Goal: Task Accomplishment & Management: Manage account settings

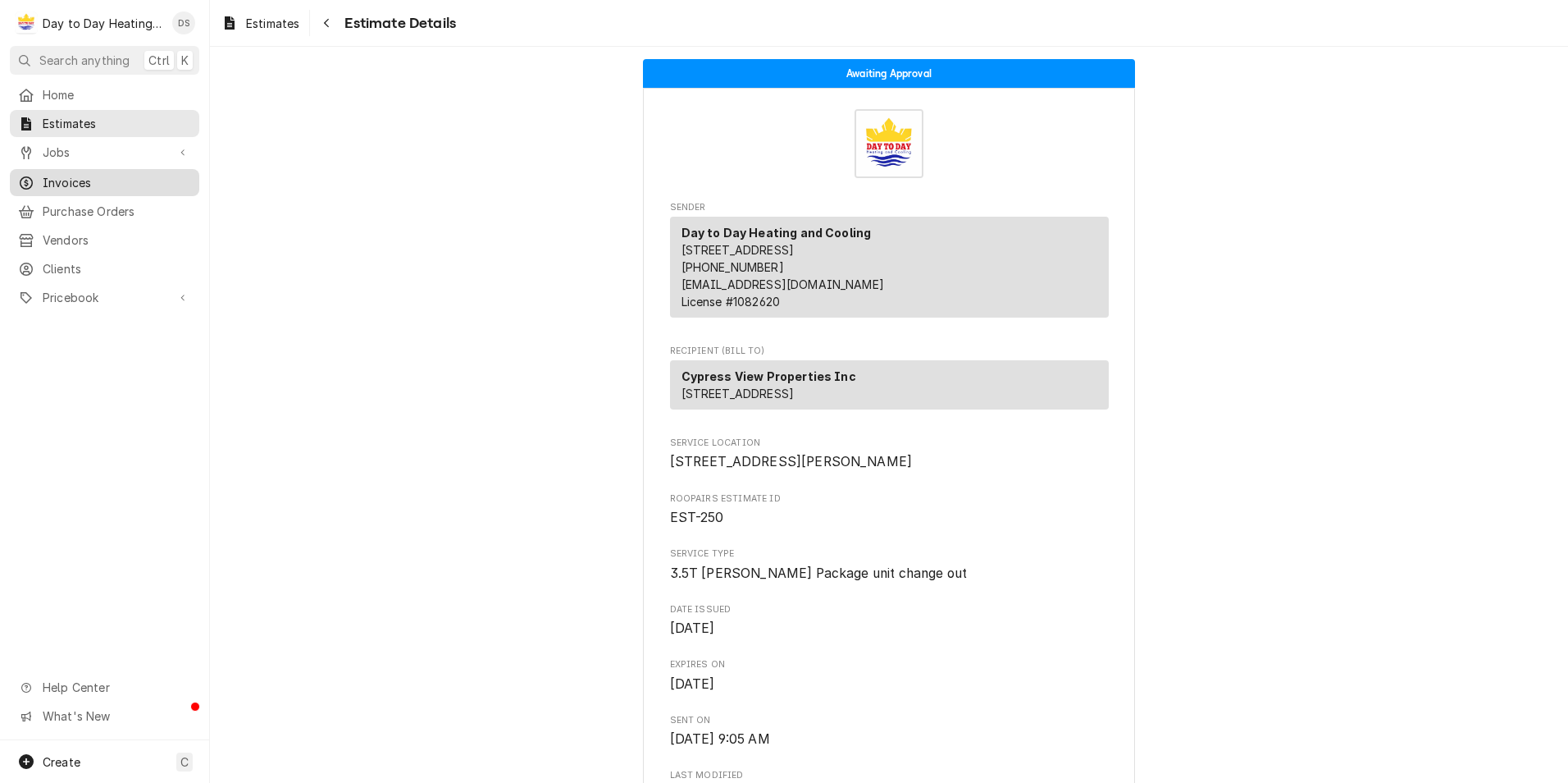
click at [90, 175] on span "Invoices" at bounding box center [116, 183] width 148 height 17
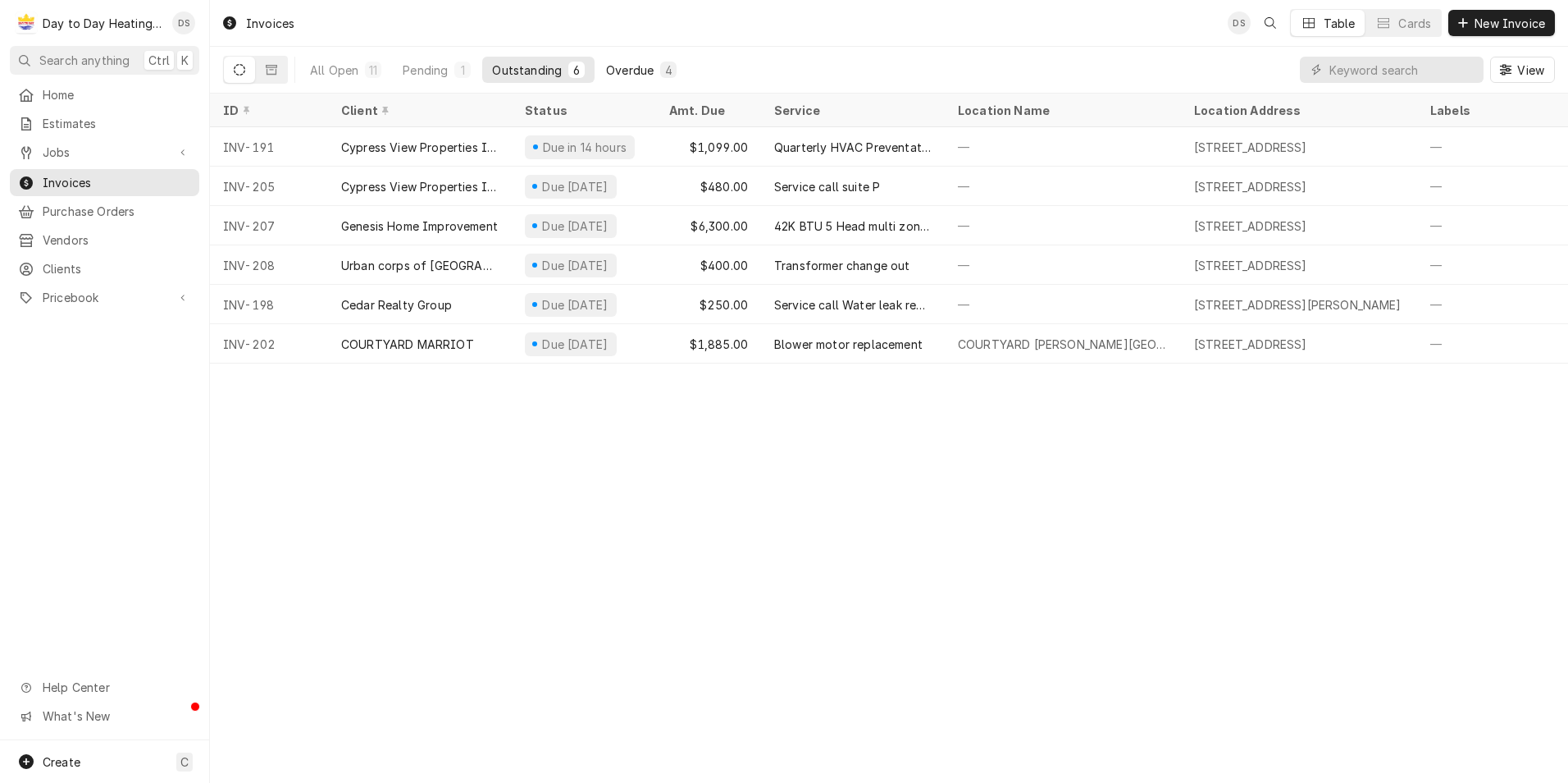
click at [635, 66] on div "Overdue" at bounding box center [629, 70] width 48 height 17
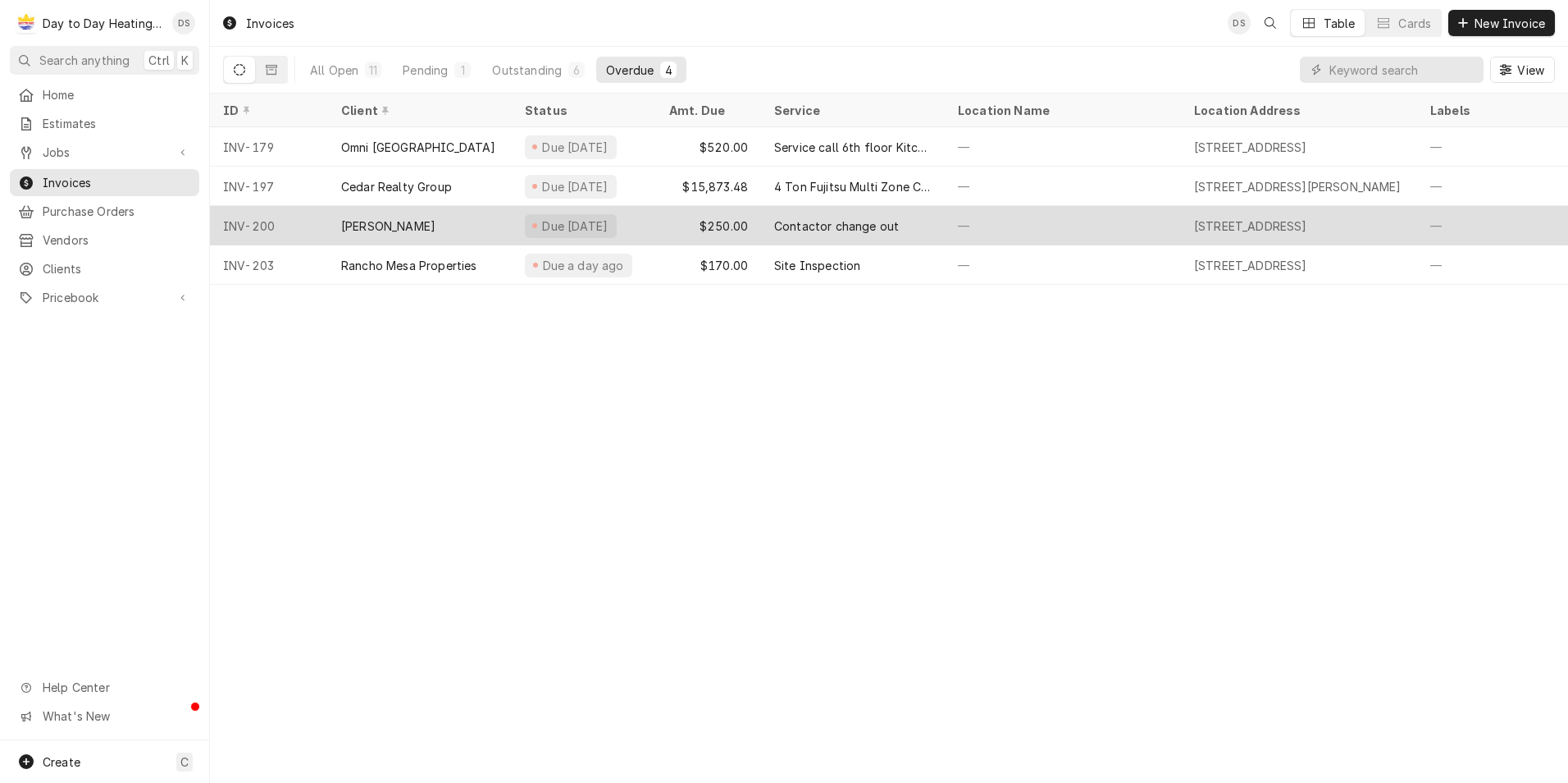
click at [487, 236] on div "Lee" at bounding box center [420, 225] width 184 height 39
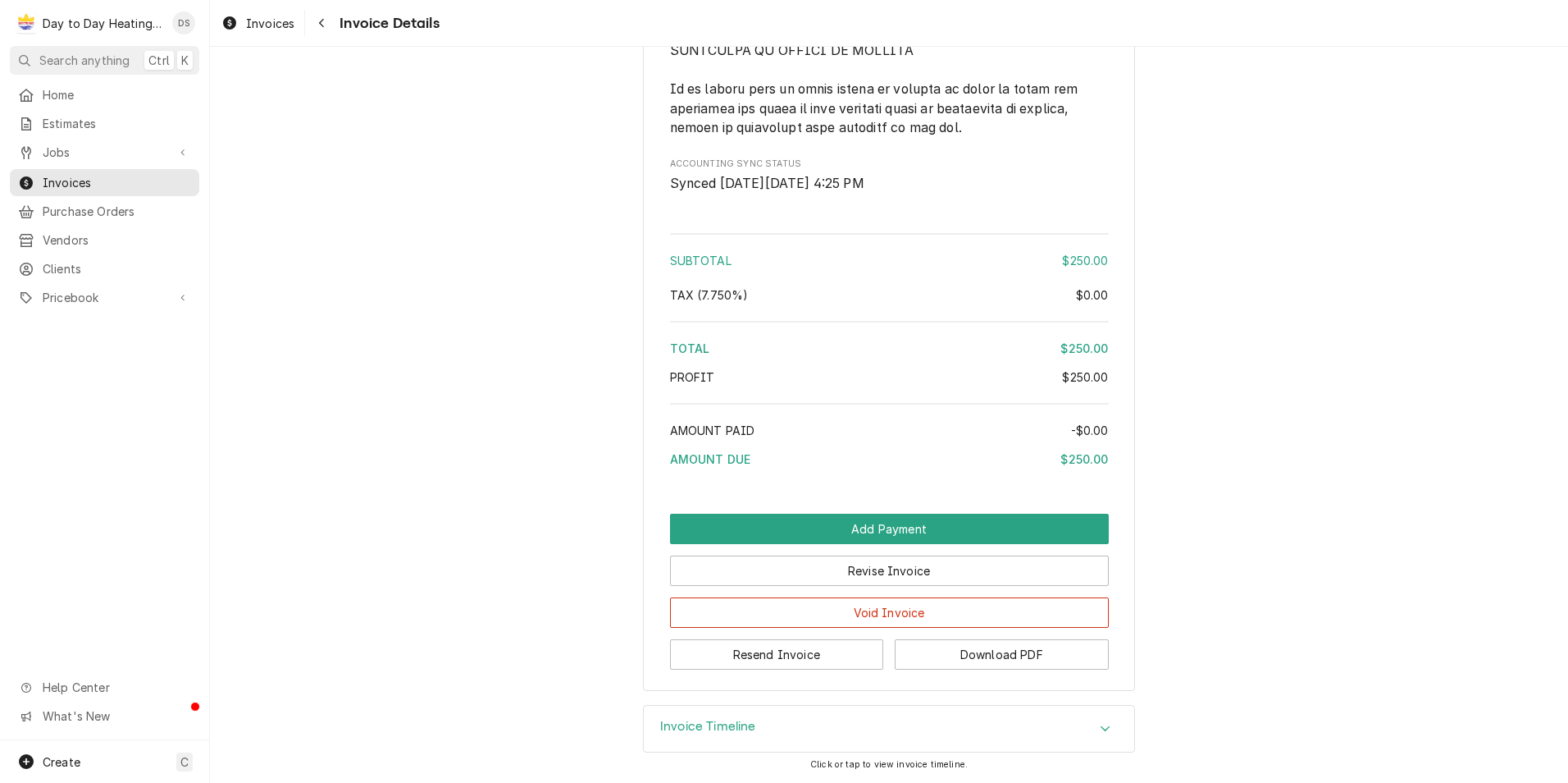
scroll to position [3778, 0]
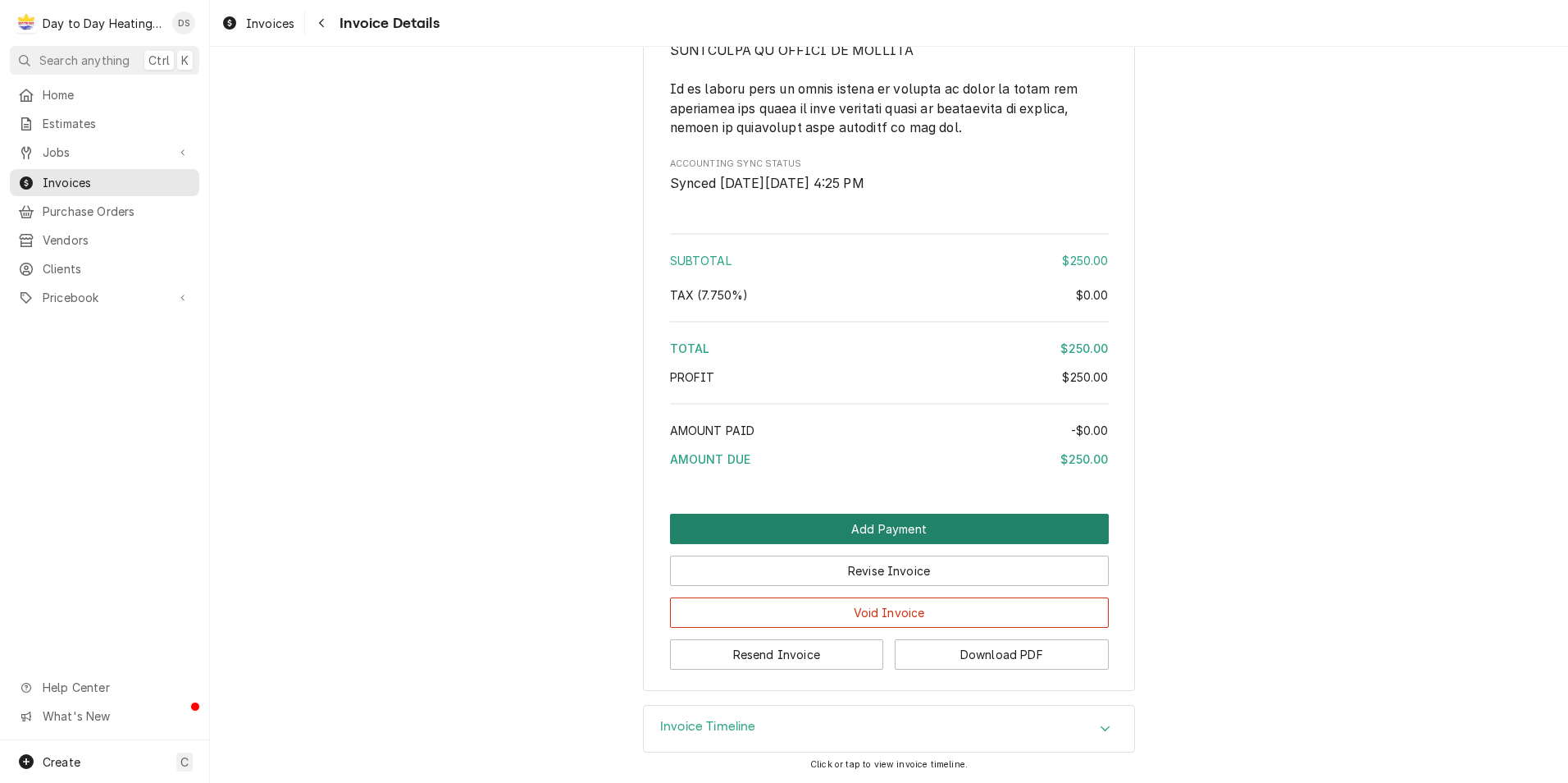
click at [916, 525] on button "Add Payment" at bounding box center [889, 528] width 439 height 30
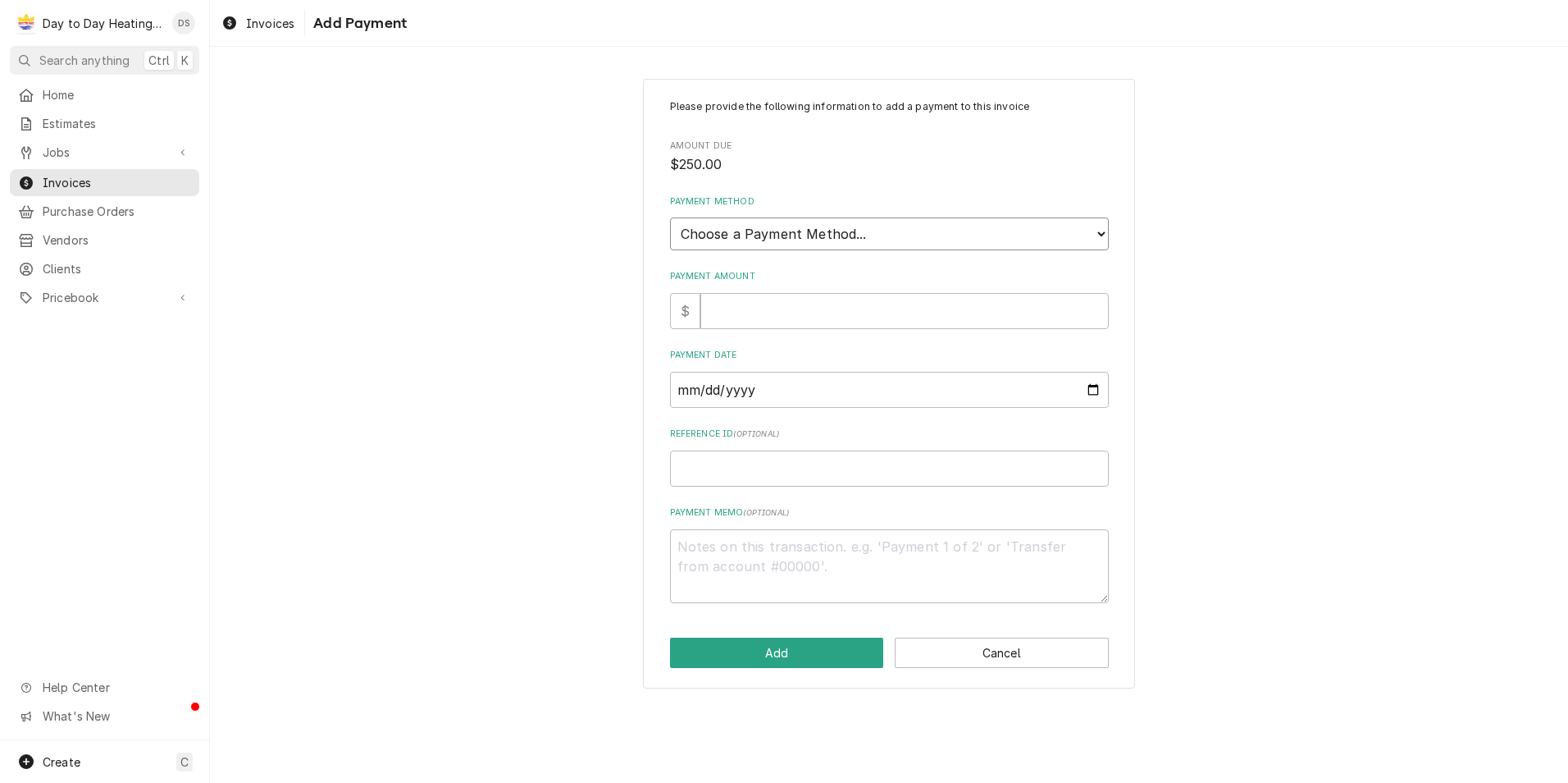
click at [810, 230] on select "Choose a Payment Method... Cash Check Credit/Debit Card ACH/eCheck Other" at bounding box center [889, 234] width 439 height 33
select select "2"
click at [670, 217] on select "Choose a Payment Method... Cash Check Credit/Debit Card ACH/eCheck Other" at bounding box center [889, 234] width 439 height 33
click at [775, 311] on input "Payment Amount" at bounding box center [905, 311] width 409 height 36
type textarea "x"
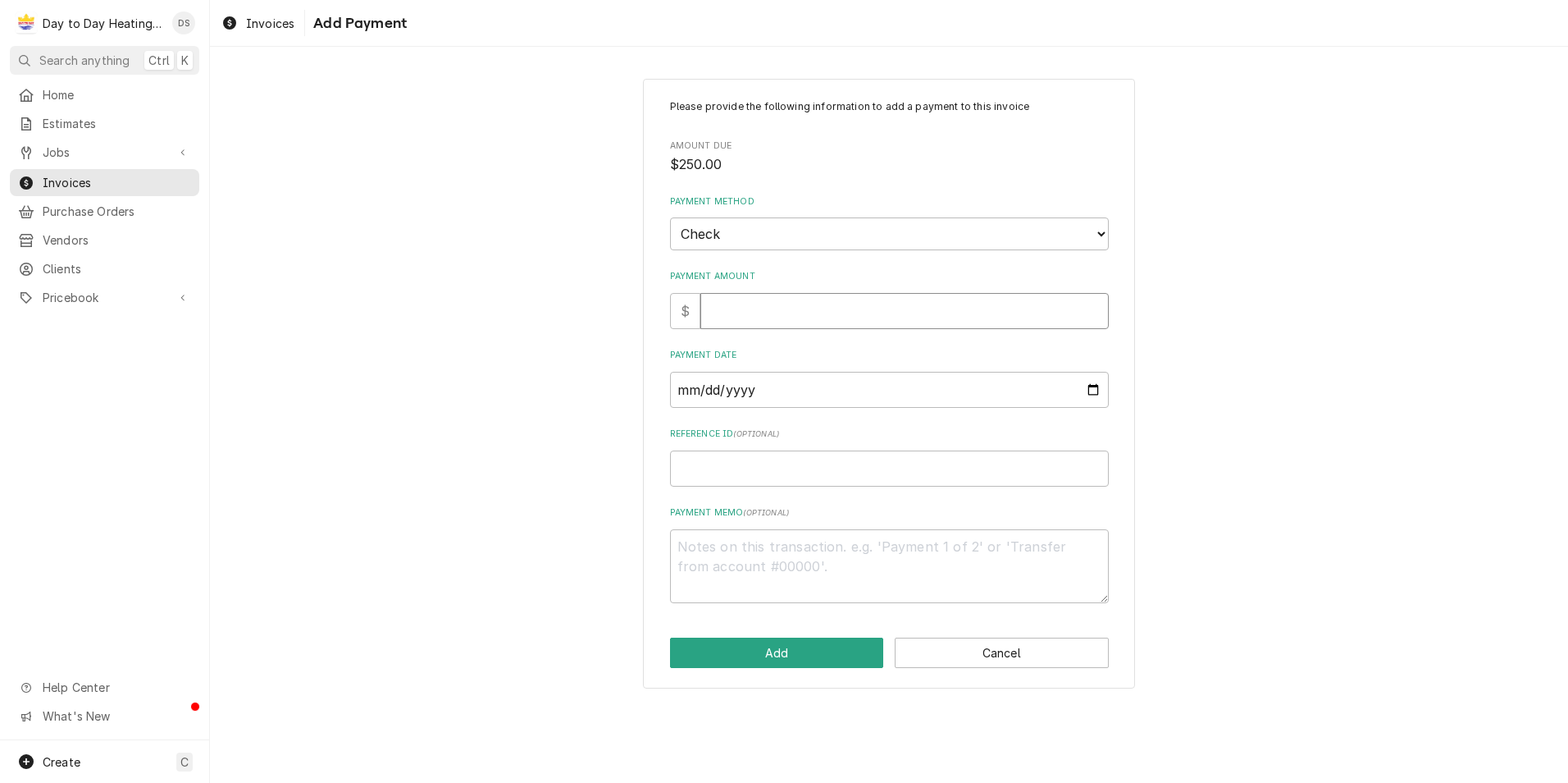
type input "2"
type textarea "x"
type input "25"
type textarea "x"
type input "250"
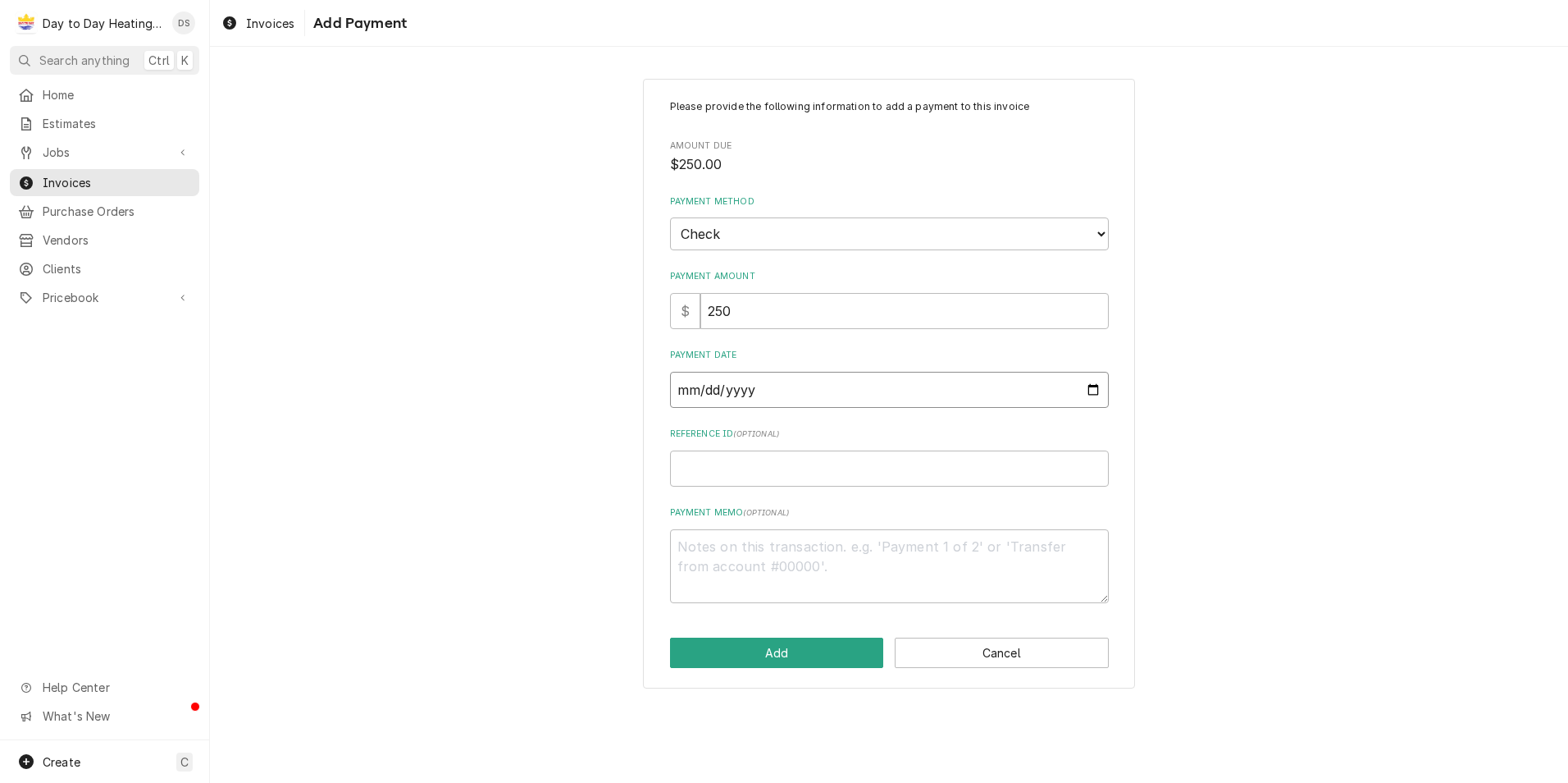
click at [1091, 393] on input "Payment Date" at bounding box center [889, 390] width 439 height 36
type textarea "x"
type input "2025-08-14"
click at [801, 658] on button "Add" at bounding box center [777, 652] width 214 height 30
type textarea "x"
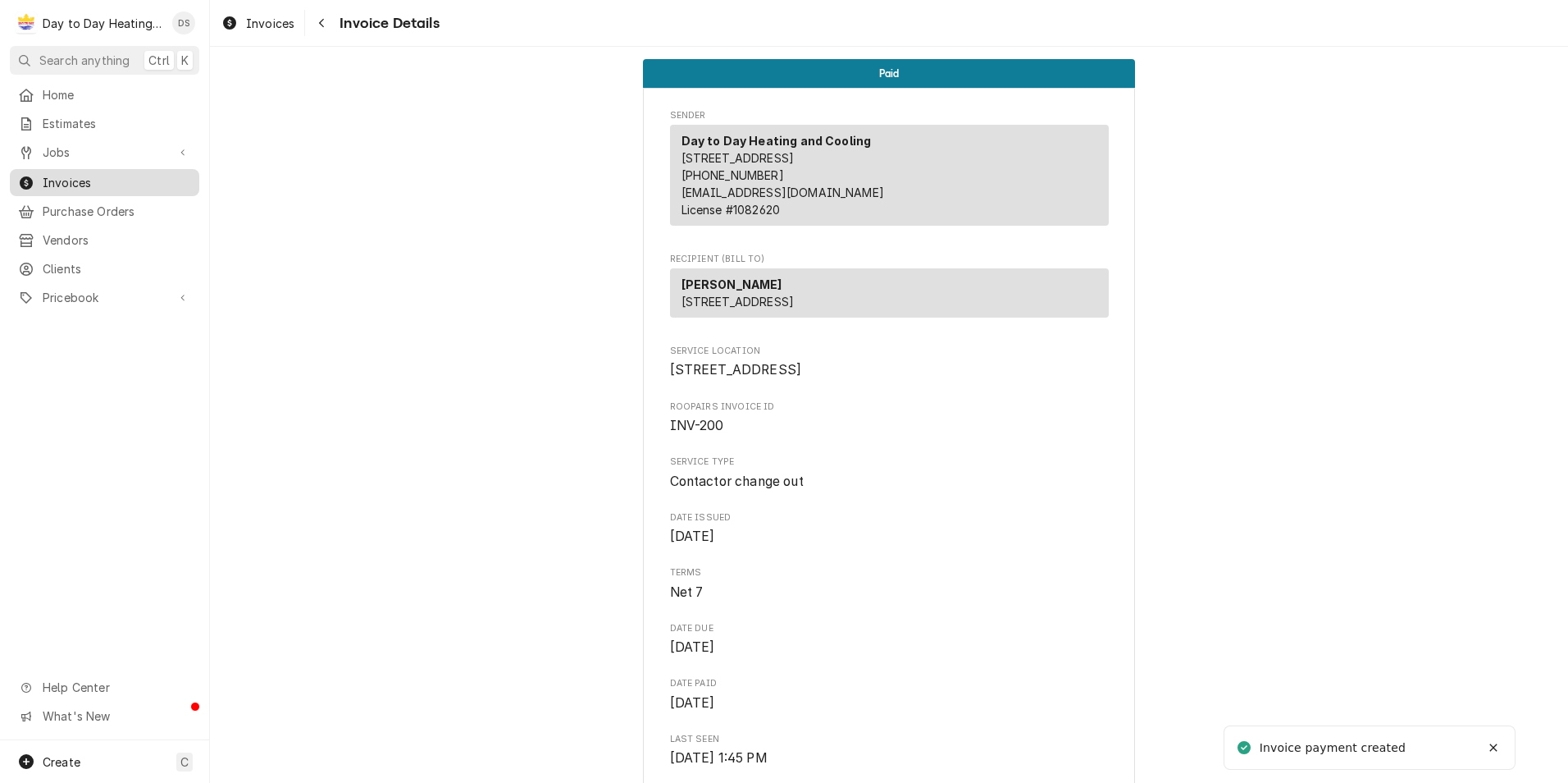
click at [77, 176] on span "Invoices" at bounding box center [116, 183] width 148 height 17
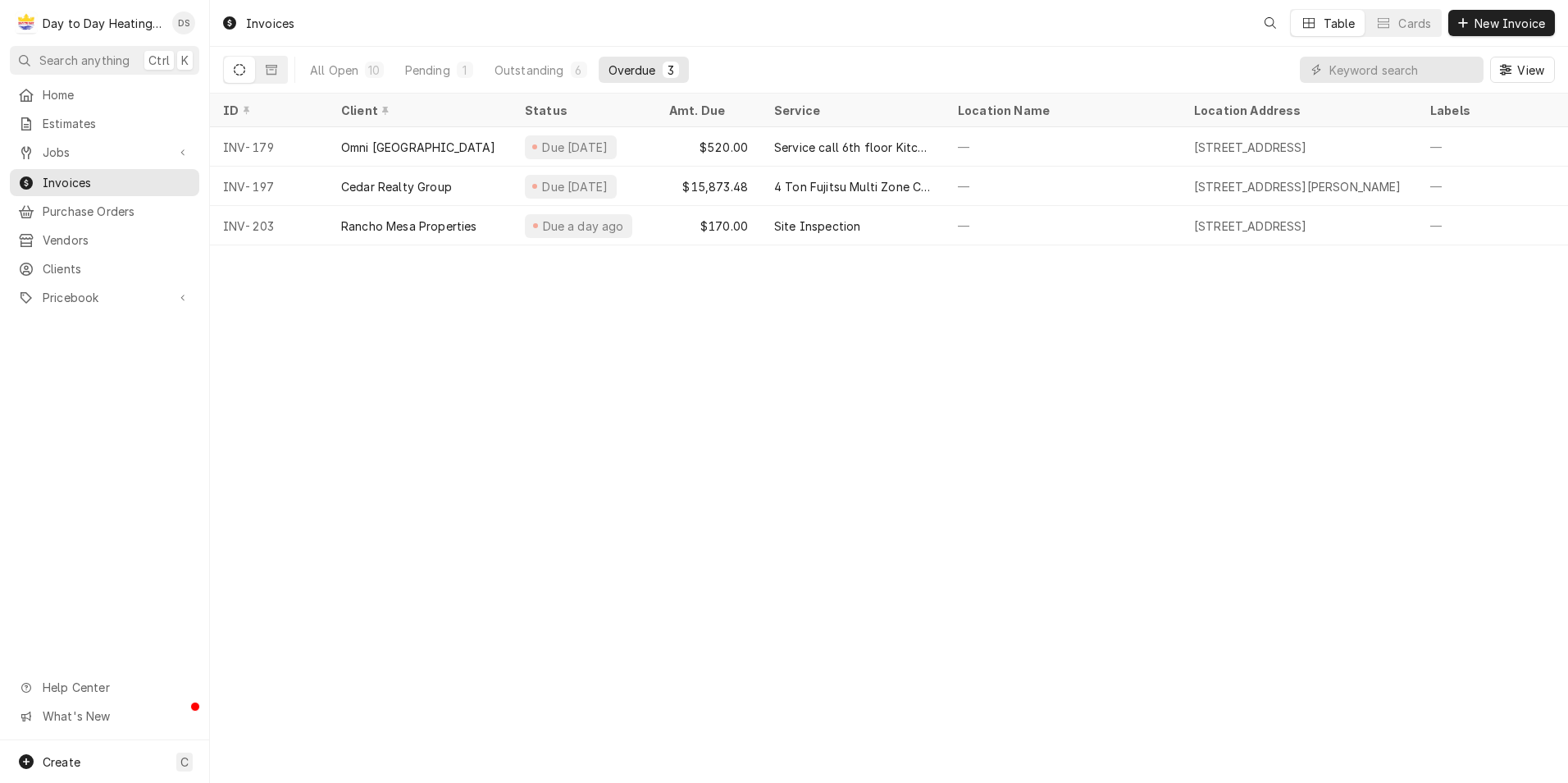
click at [636, 66] on div "Overdue" at bounding box center [632, 70] width 48 height 17
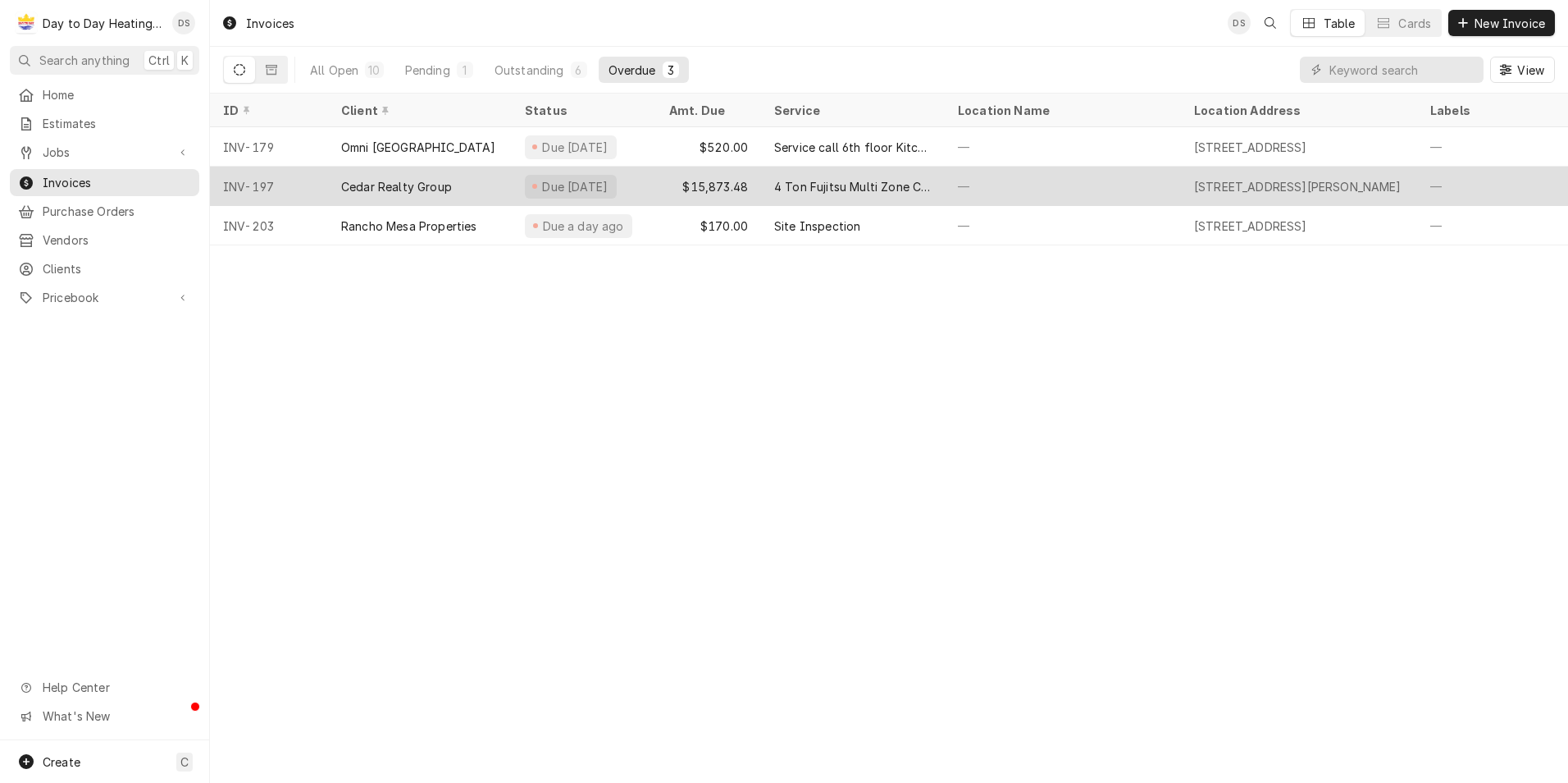
click at [728, 177] on div "$15,873.48" at bounding box center [708, 185] width 105 height 39
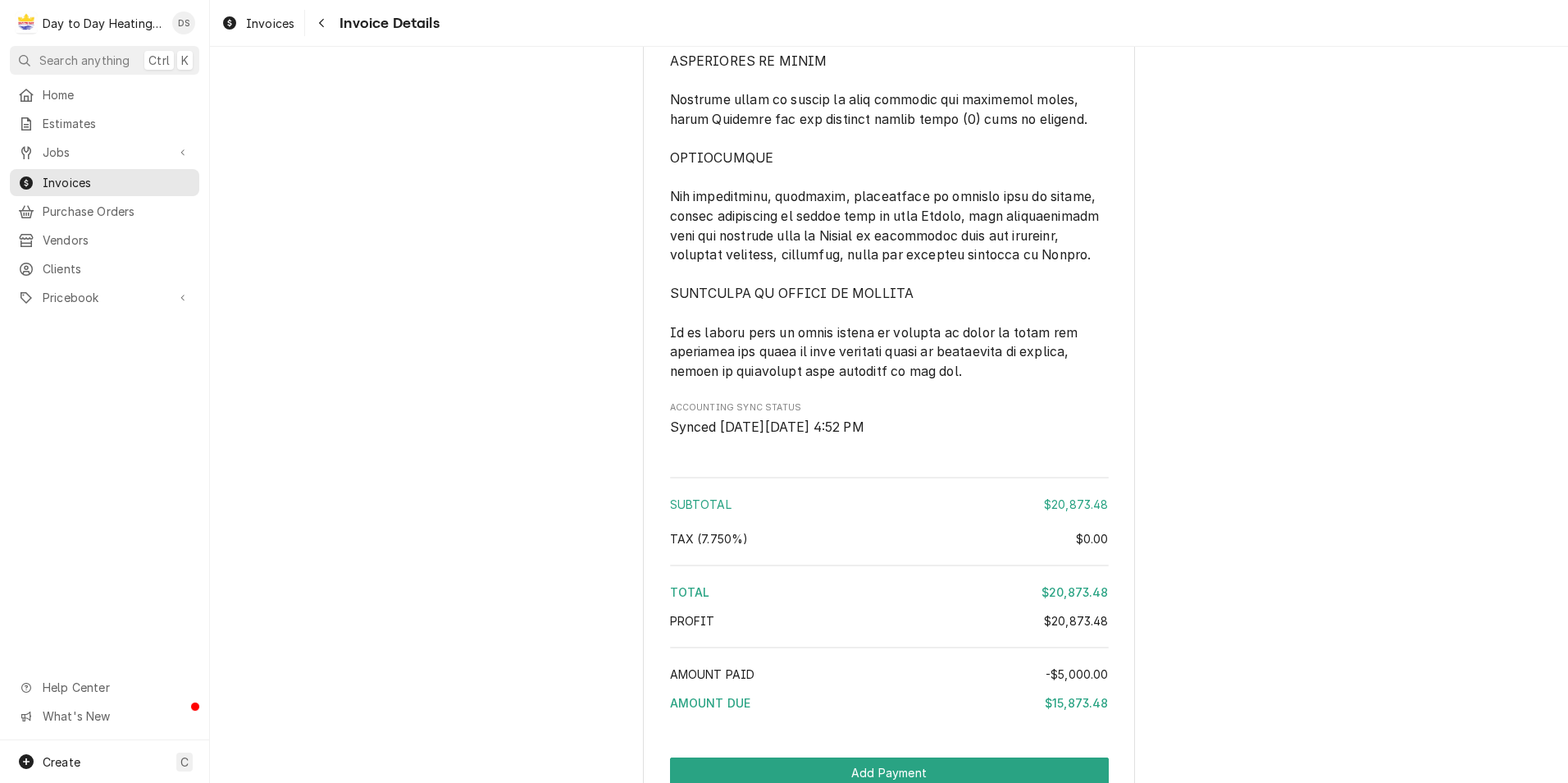
scroll to position [5468, 0]
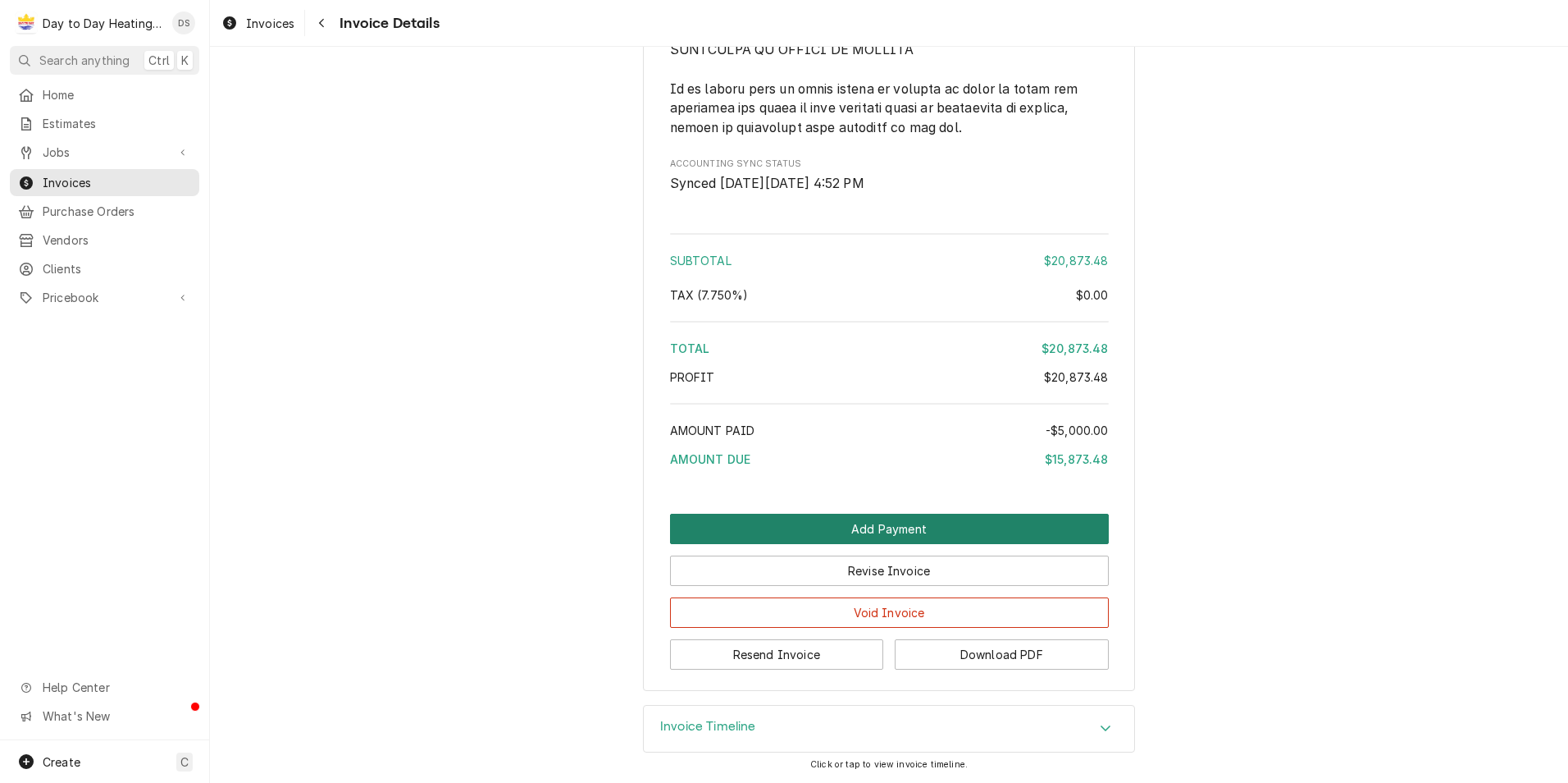
click at [931, 516] on button "Add Payment" at bounding box center [889, 528] width 439 height 30
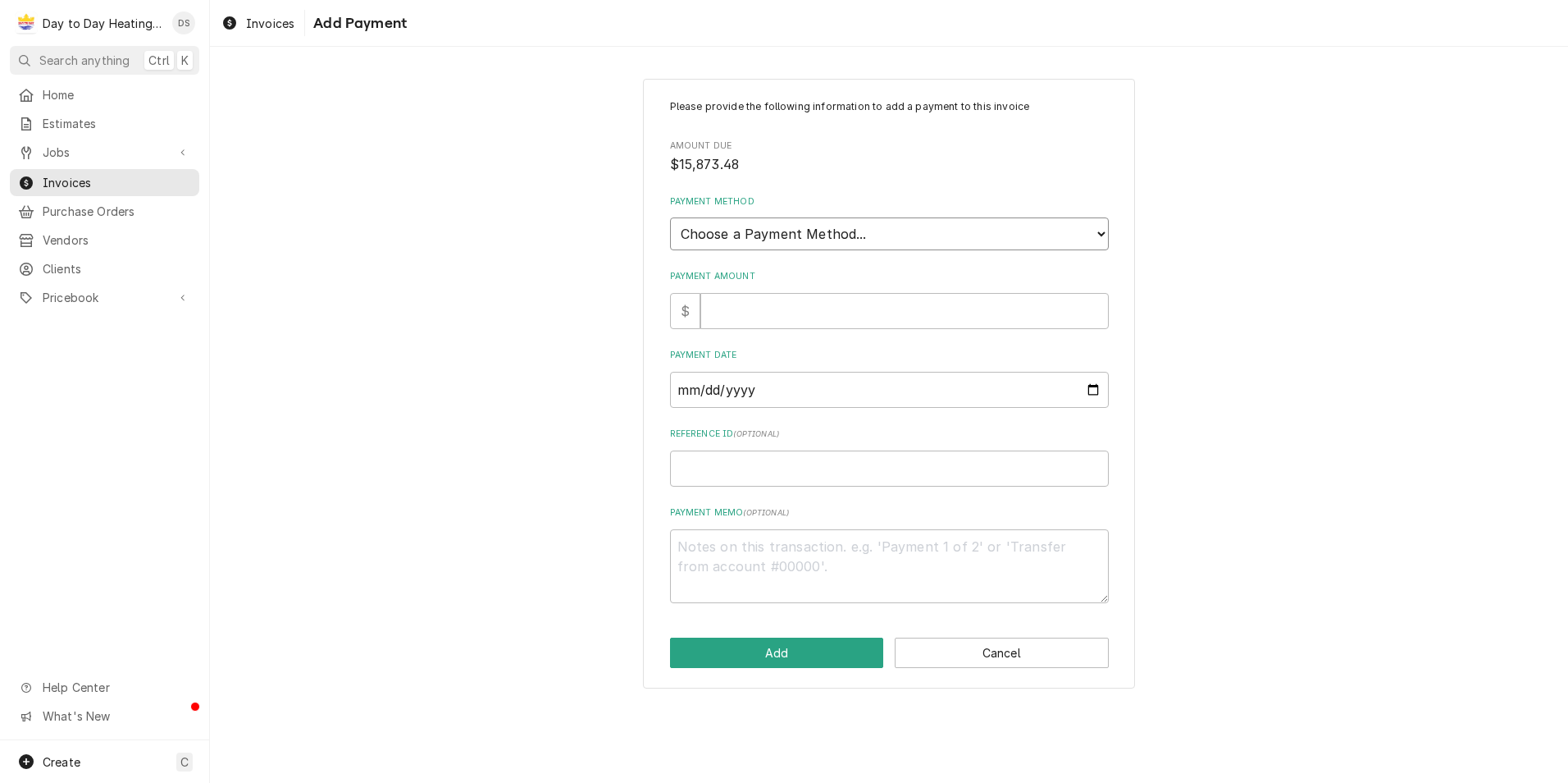
click at [804, 238] on select "Choose a Payment Method... Cash Check Credit/Debit Card ACH/eCheck Other" at bounding box center [889, 234] width 439 height 33
select select "2"
click at [670, 217] on select "Choose a Payment Method... Cash Check Credit/Debit Card ACH/eCheck Other" at bounding box center [889, 234] width 439 height 33
click at [755, 303] on input "Payment Amount" at bounding box center [905, 311] width 409 height 36
type textarea "x"
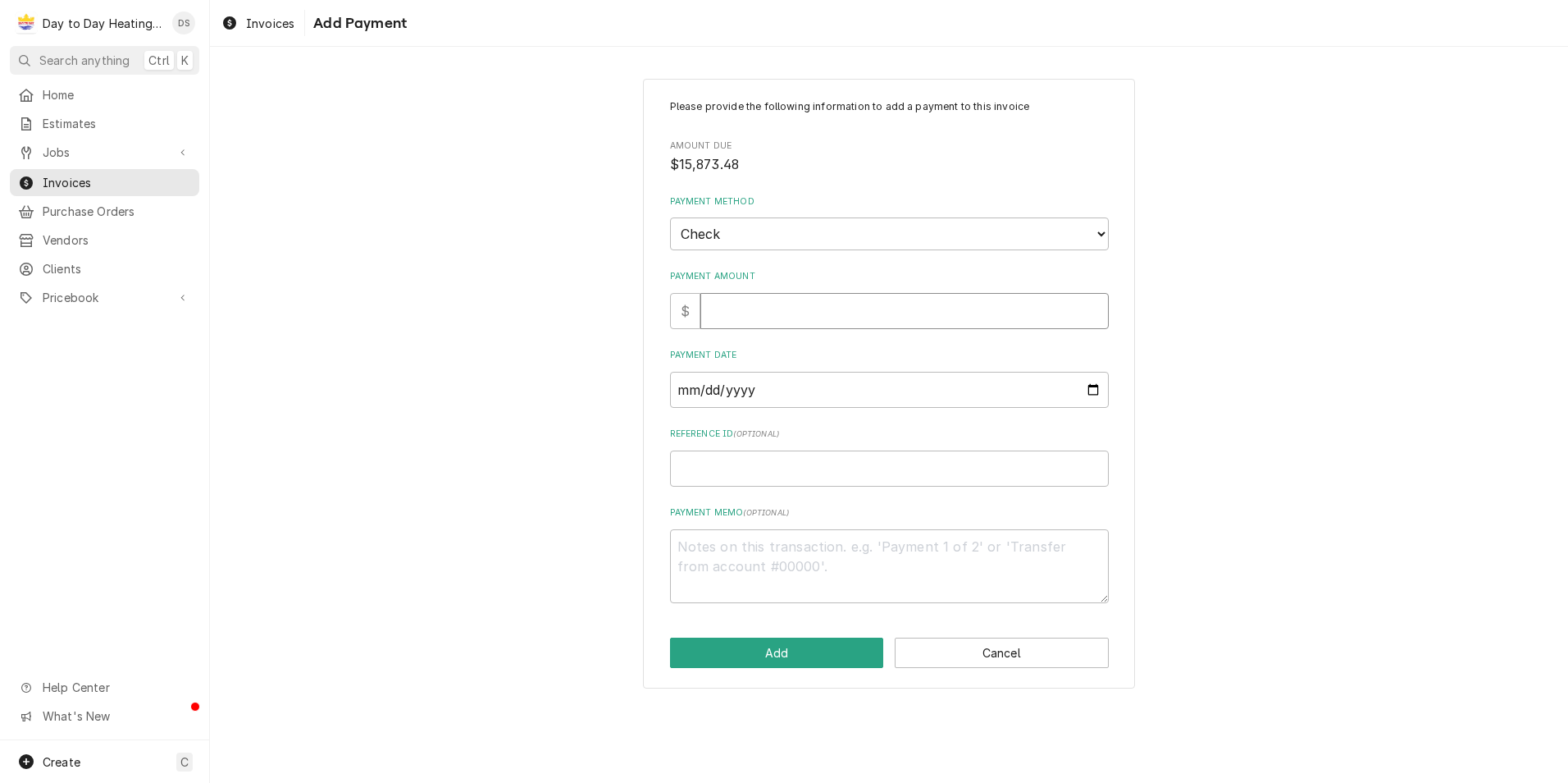
type input "1"
type textarea "x"
type input "15"
type textarea "x"
type input "158"
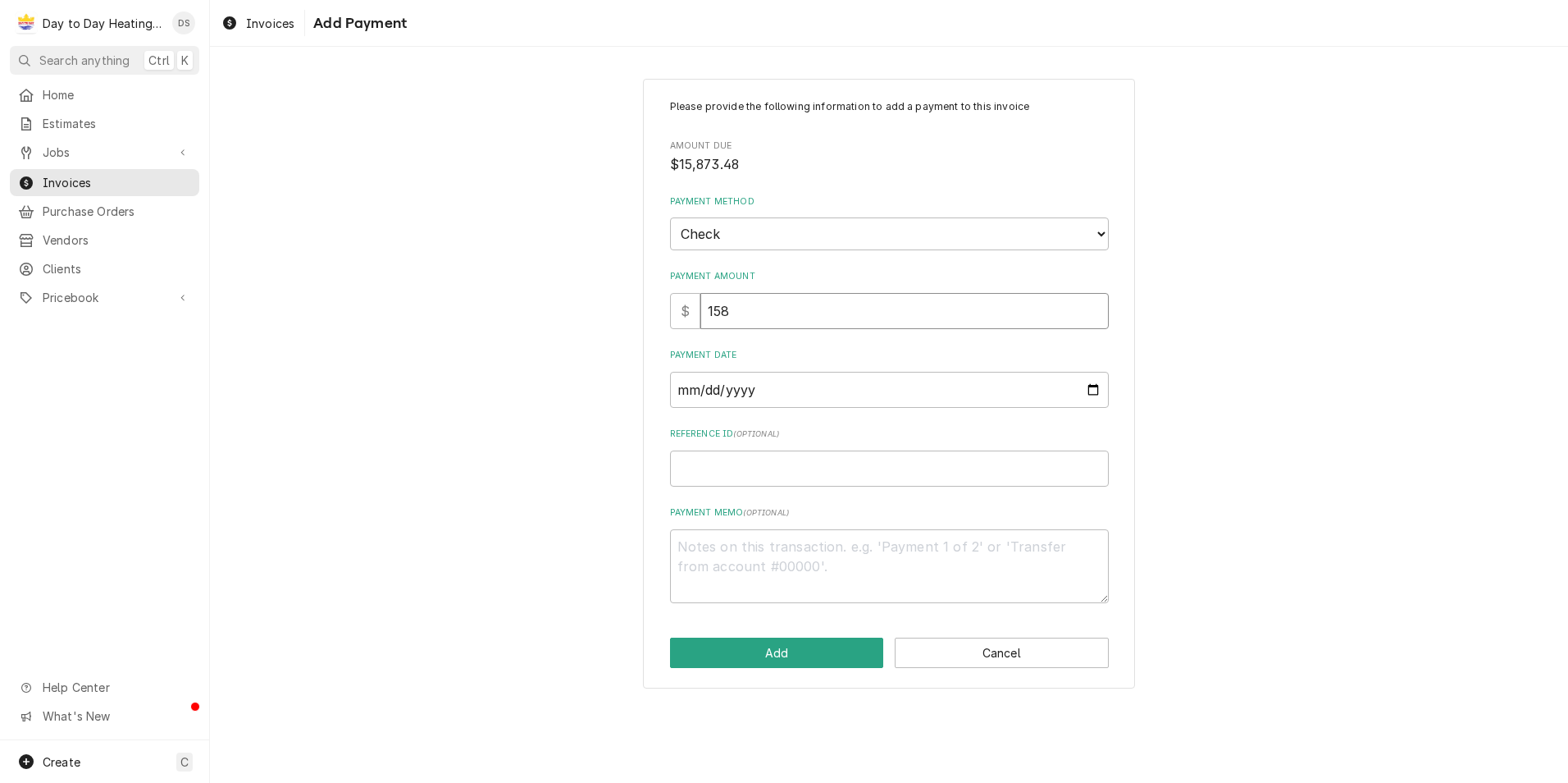
type textarea "x"
type input "1587"
type textarea "x"
type input "15873"
type textarea "x"
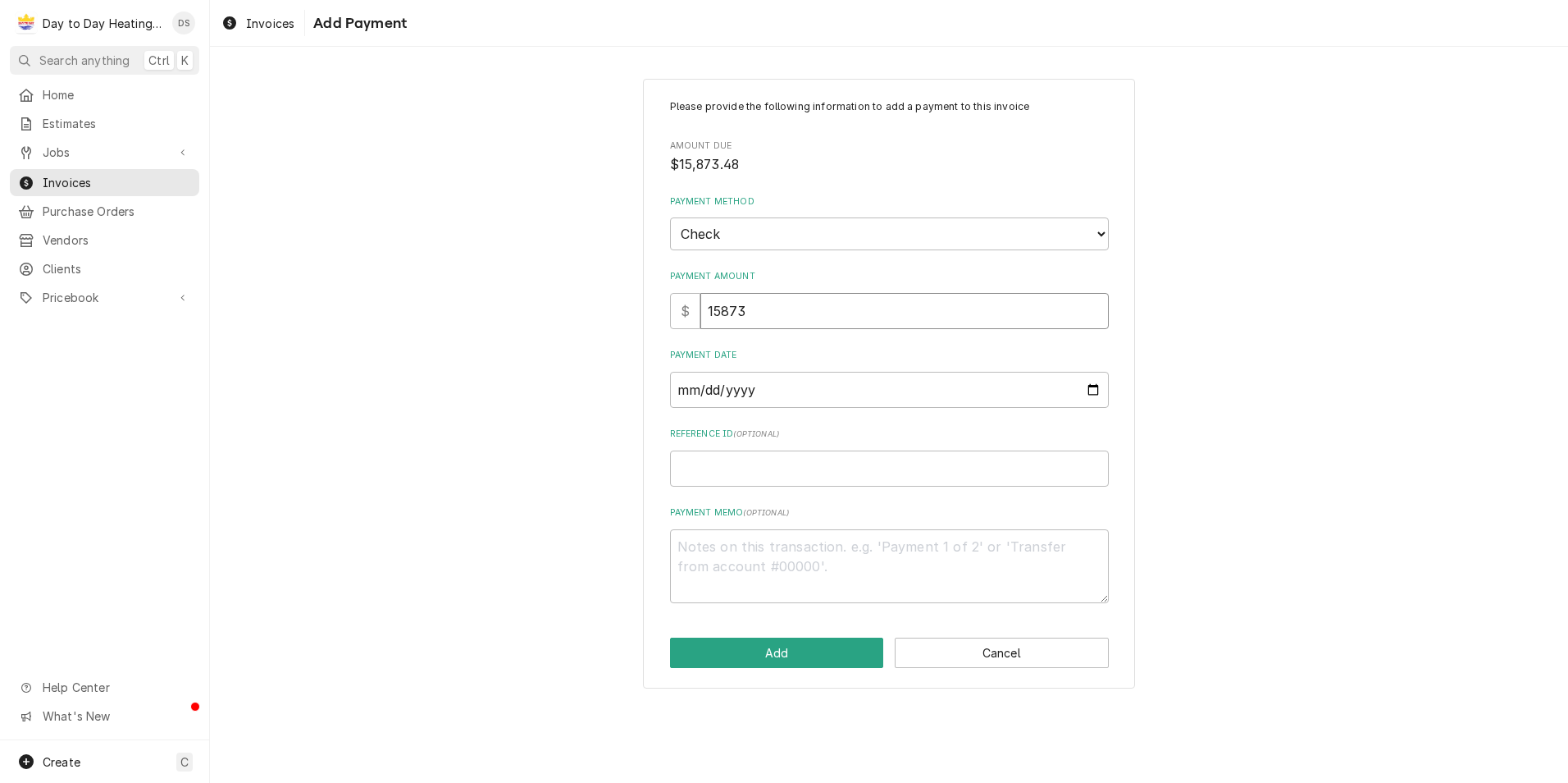
type input "15873.4"
type textarea "x"
type input "15873.48"
click at [1089, 392] on input "Payment Date" at bounding box center [889, 390] width 439 height 36
type input "2025-08-13"
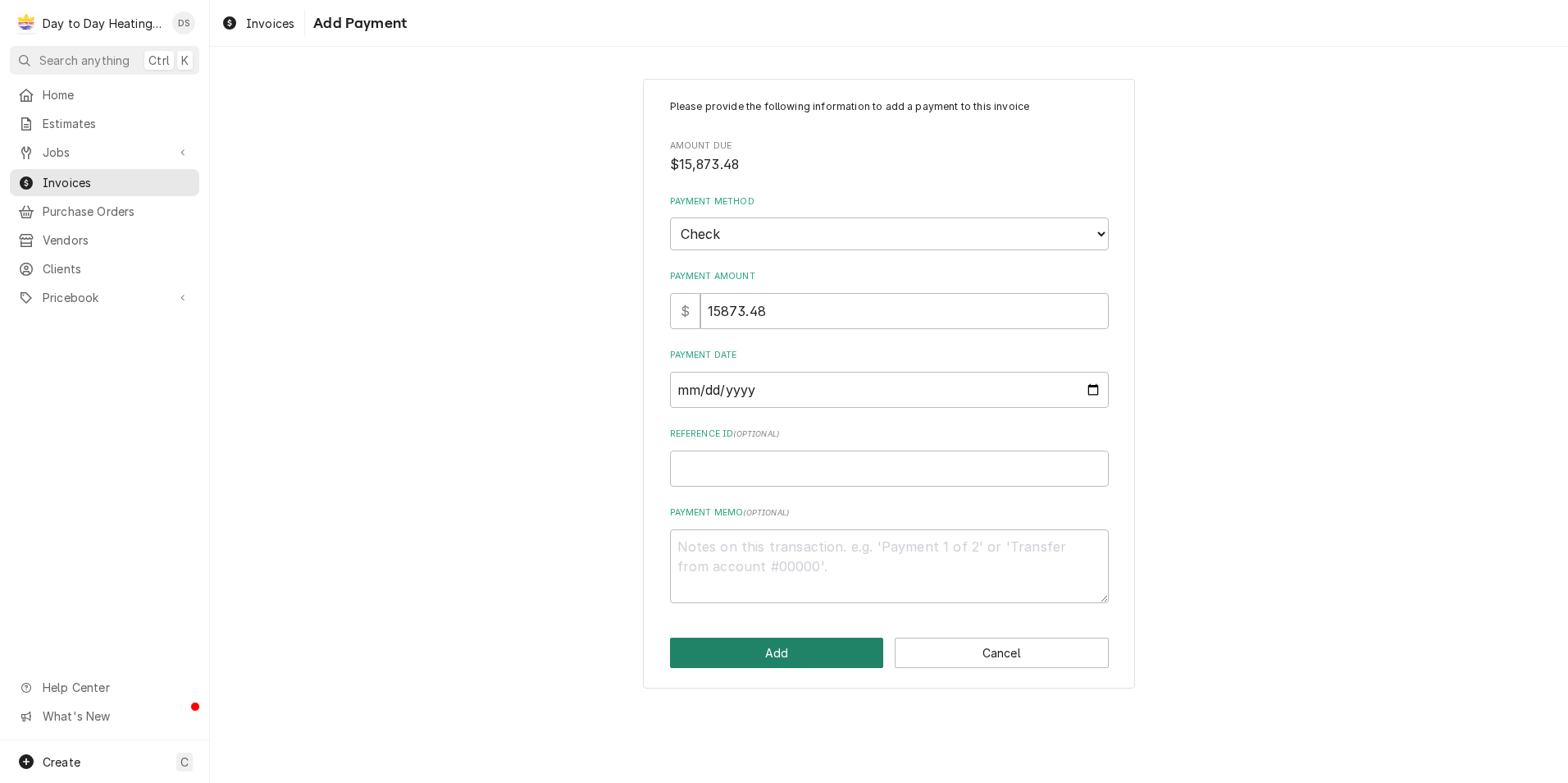
click at [787, 655] on button "Add" at bounding box center [777, 652] width 214 height 30
type textarea "x"
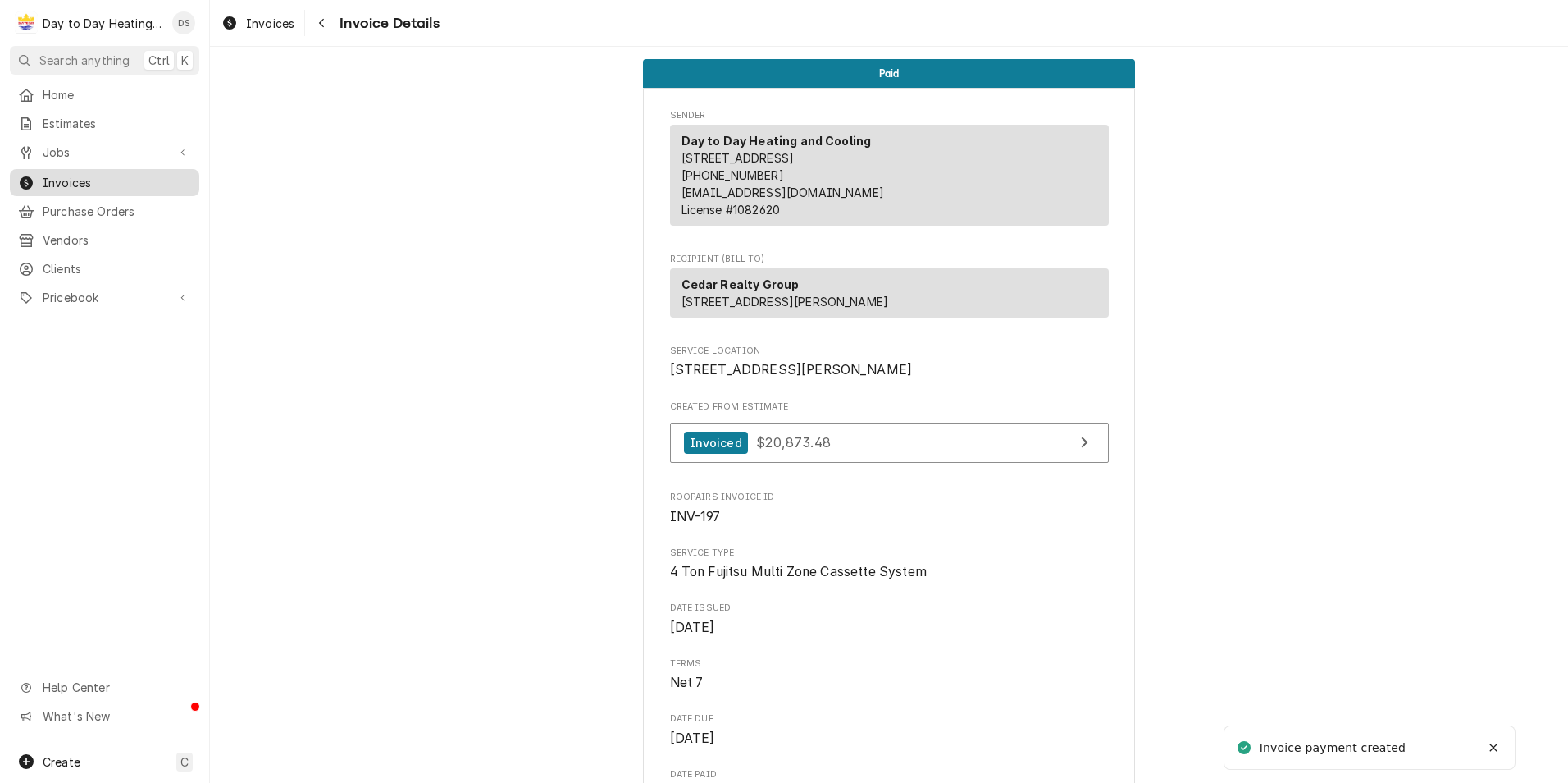
click at [74, 169] on link "Invoices" at bounding box center [104, 182] width 190 height 27
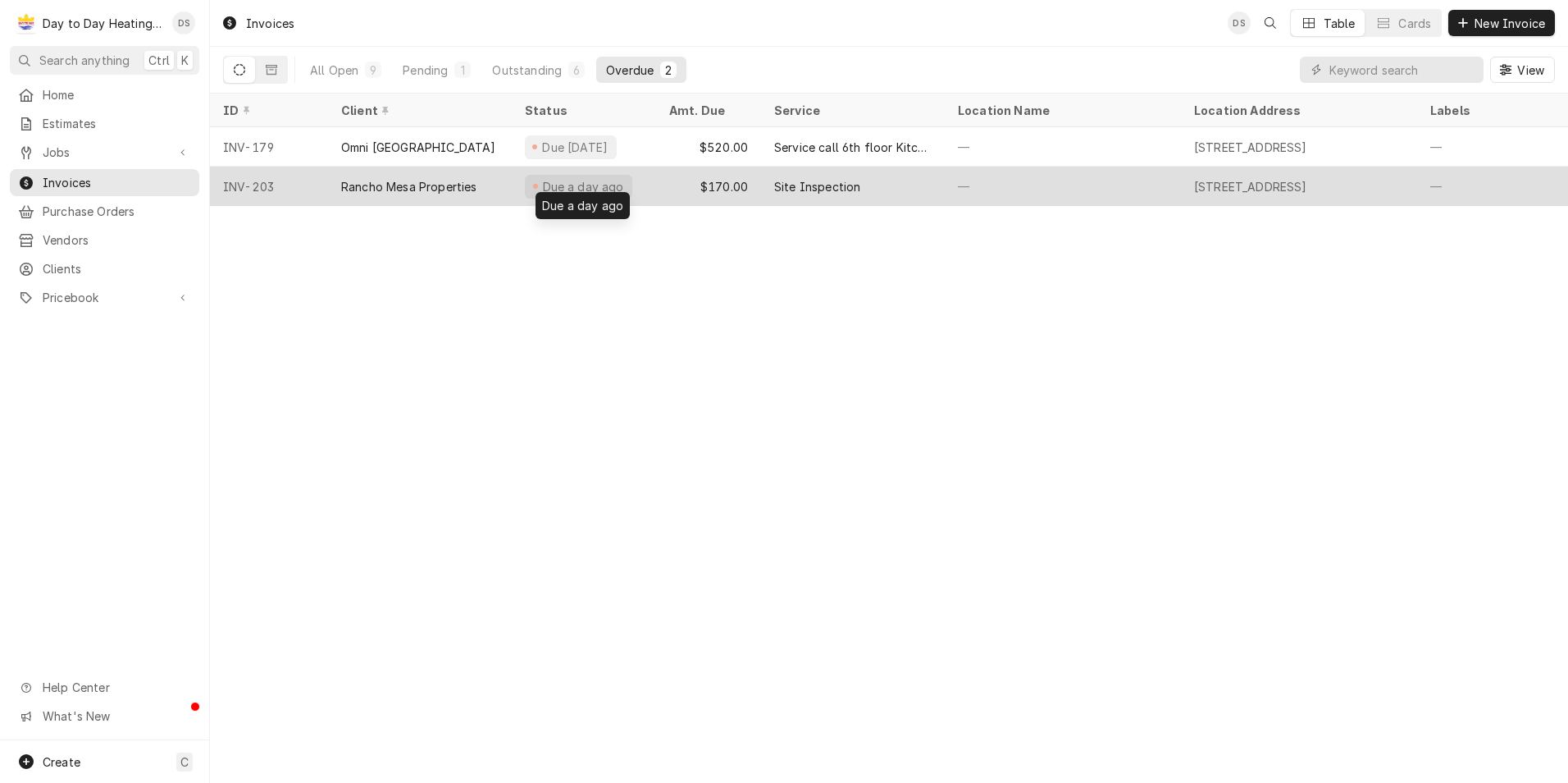
click at [583, 184] on div "Due a day ago" at bounding box center [583, 187] width 86 height 17
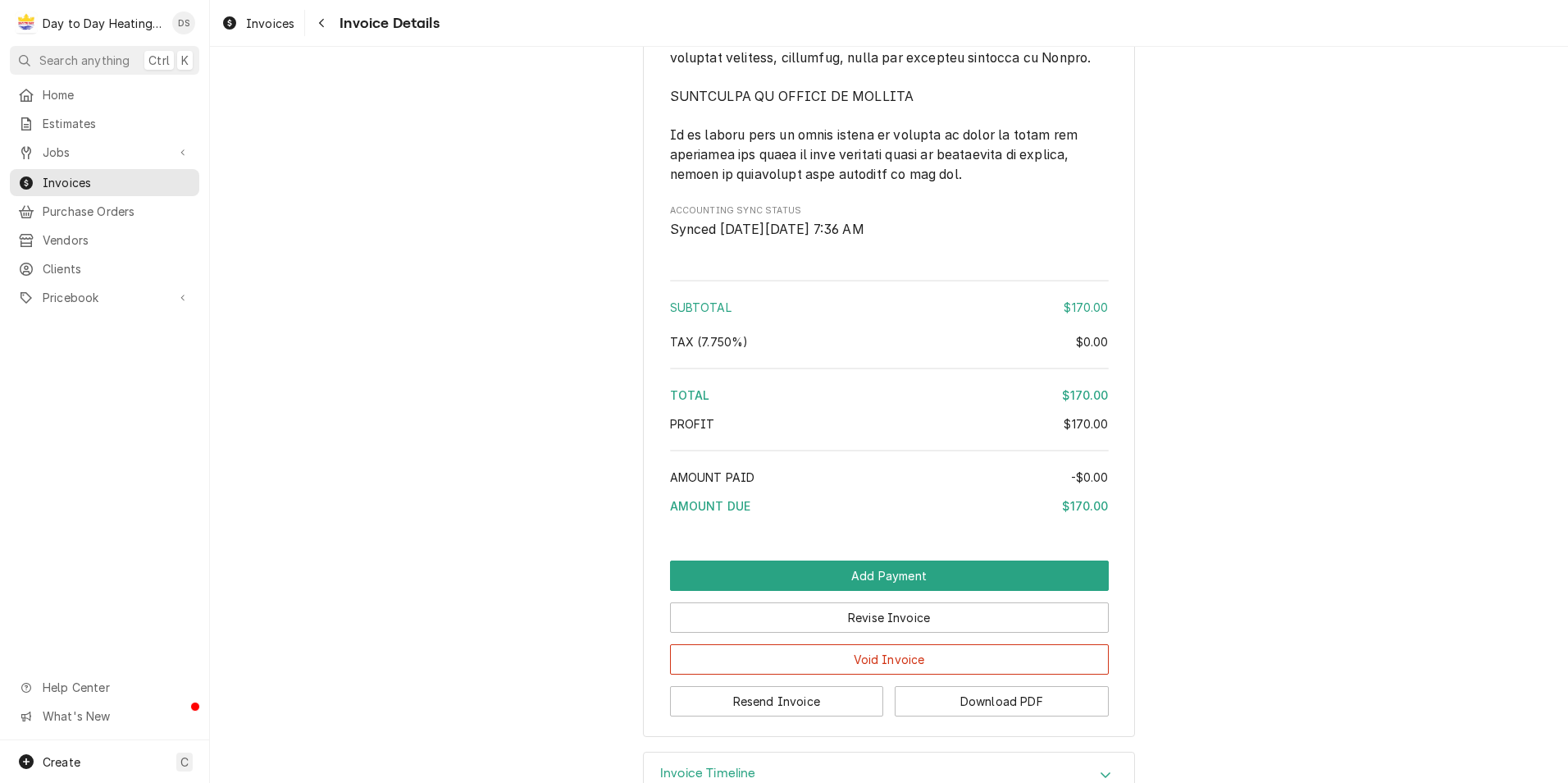
scroll to position [3758, 0]
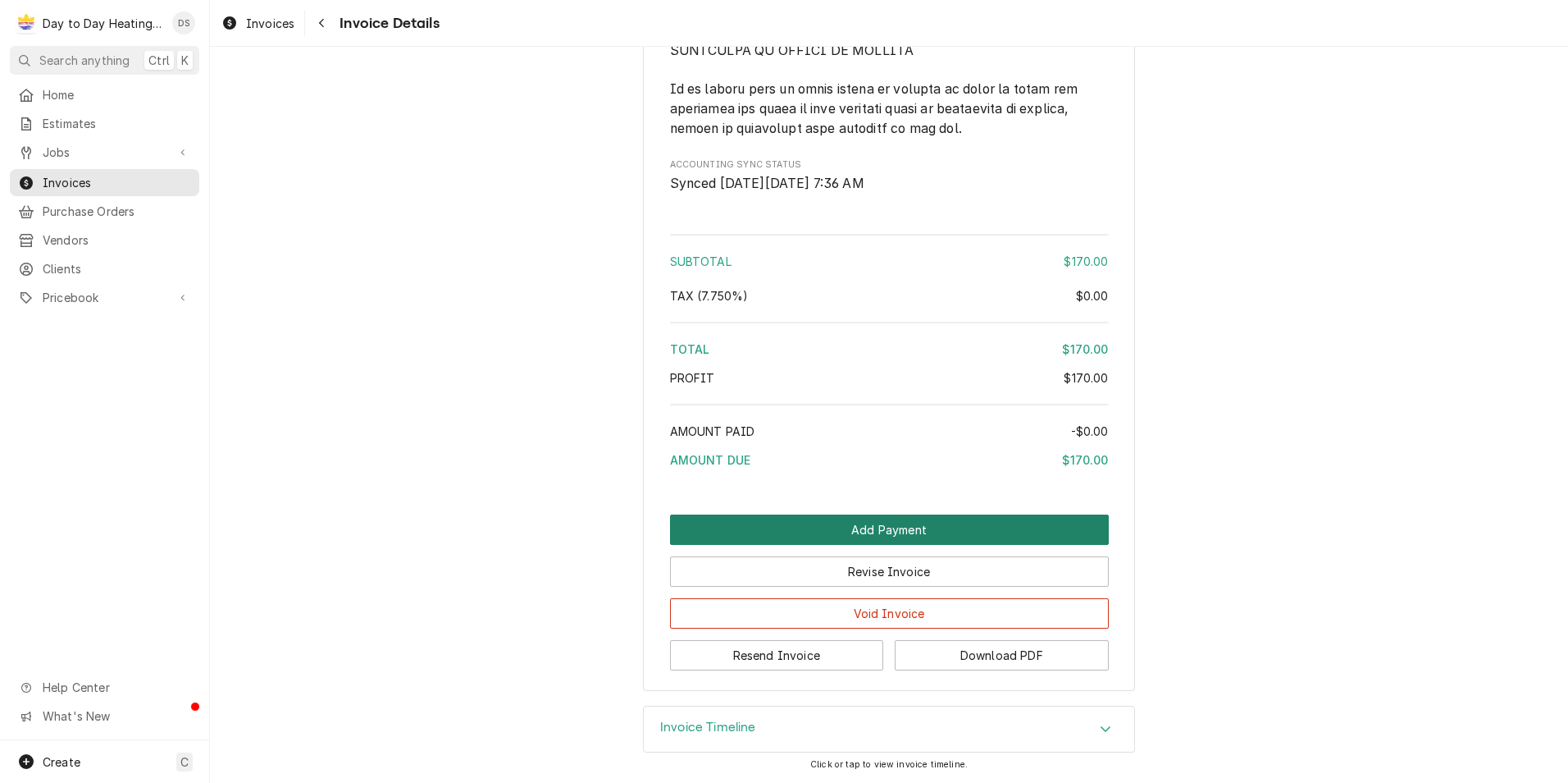
click at [907, 532] on button "Add Payment" at bounding box center [889, 529] width 439 height 30
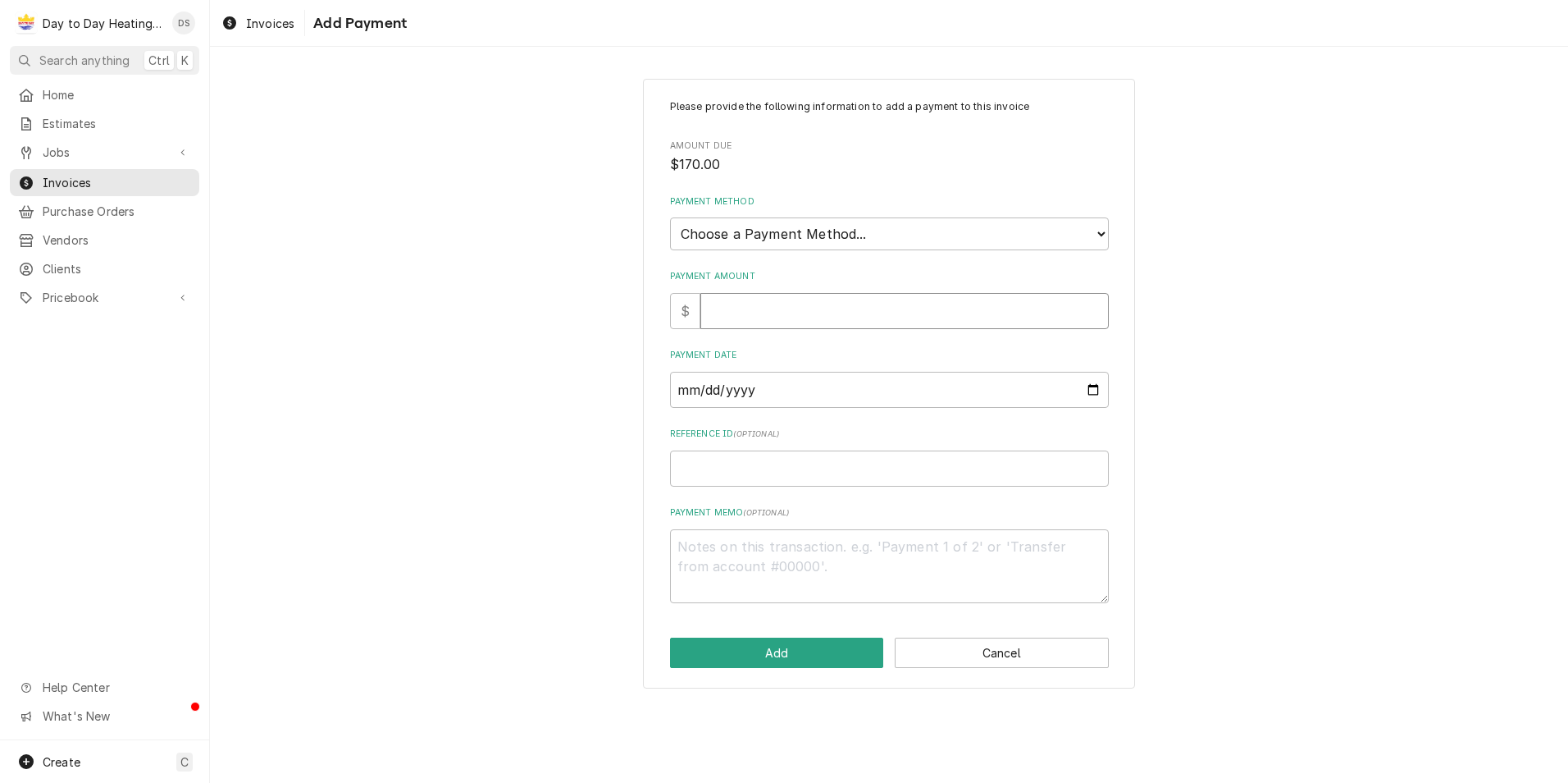
click at [783, 314] on input "Payment Amount" at bounding box center [905, 311] width 409 height 36
type textarea "x"
type input "1"
type textarea "x"
type input "17"
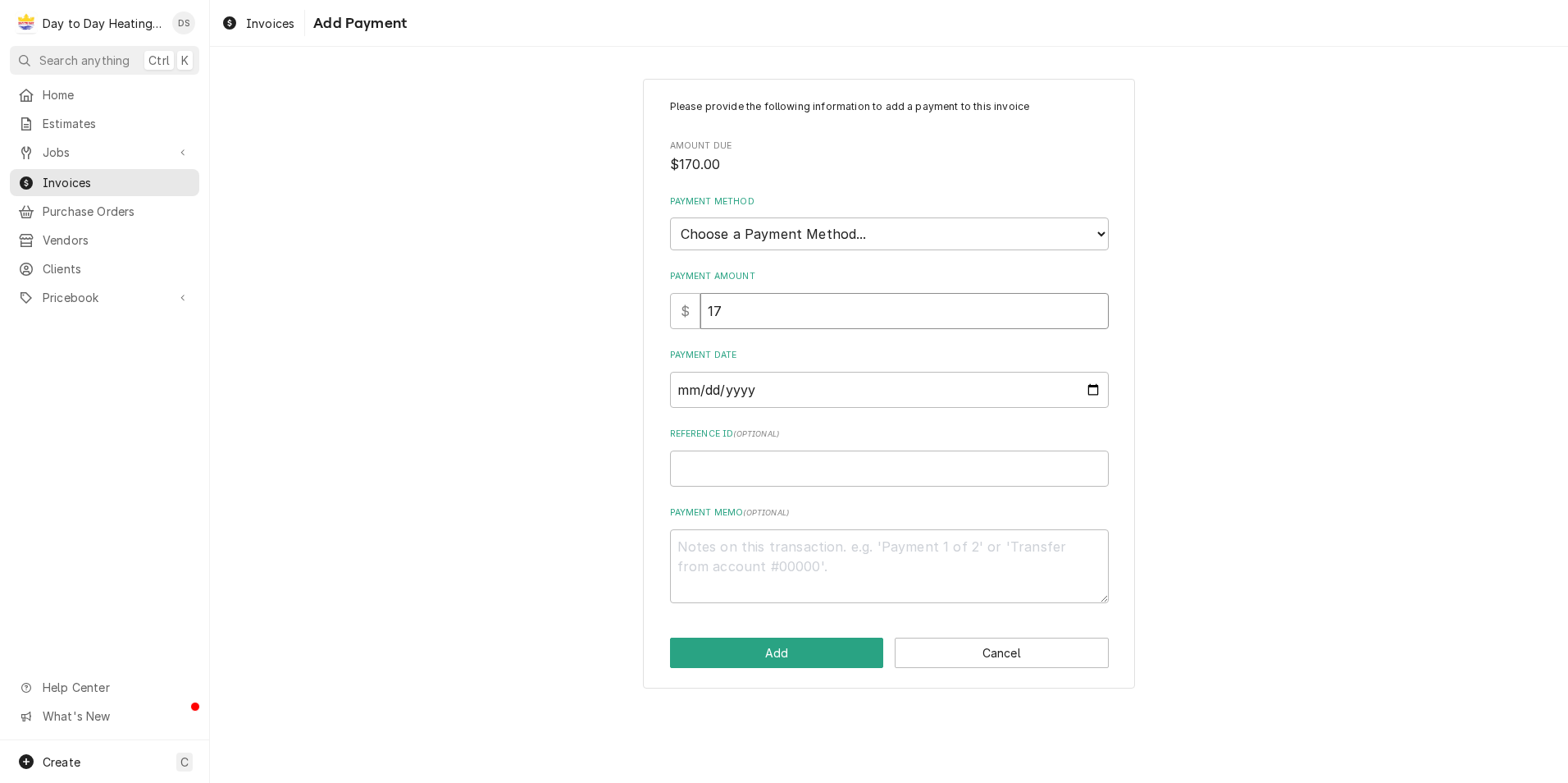
type textarea "x"
type input "170"
click at [1093, 392] on input "Payment Date" at bounding box center [889, 390] width 439 height 36
type input "[DATE]"
click at [793, 643] on button "Add" at bounding box center [777, 652] width 214 height 30
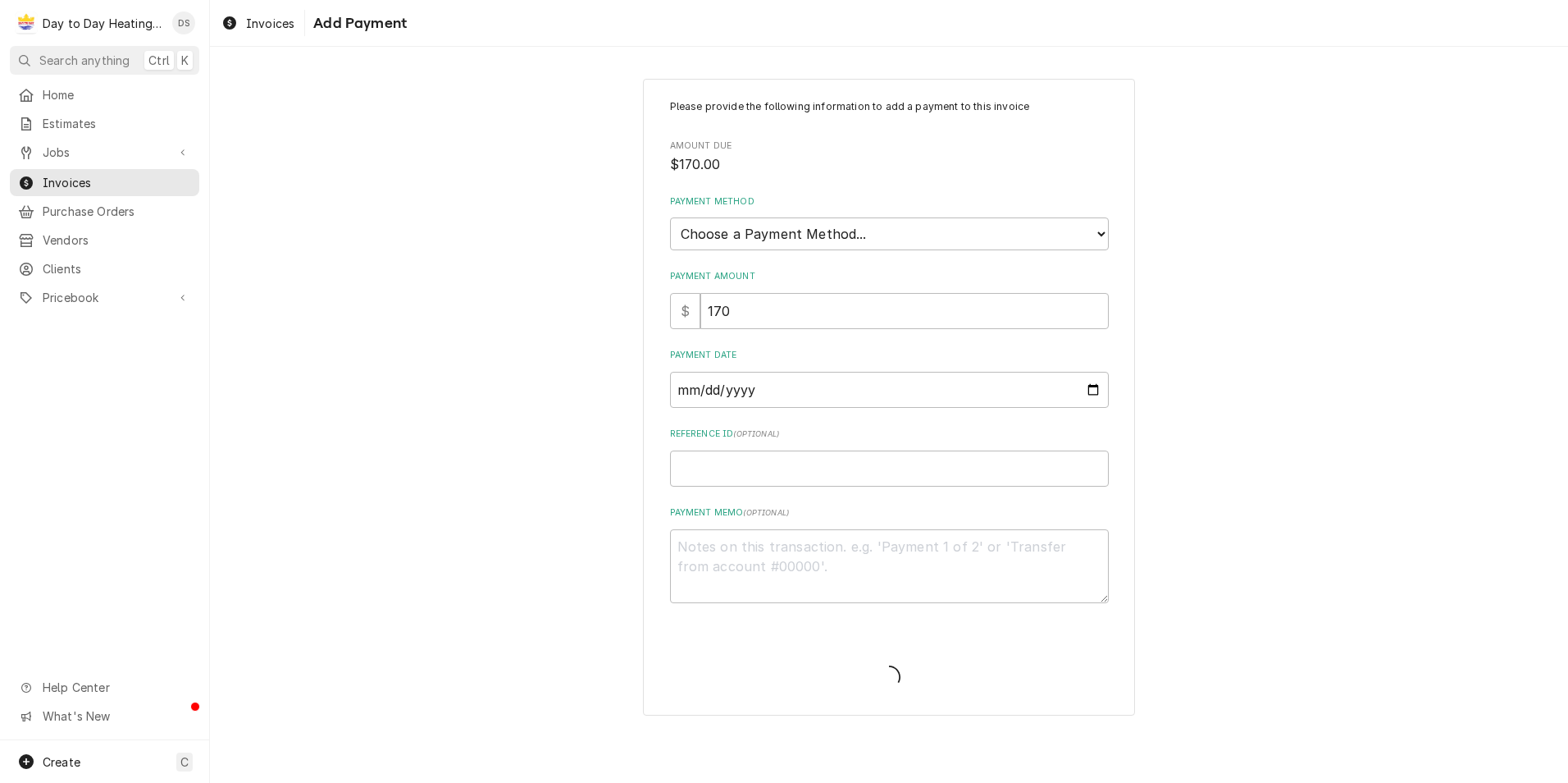
type textarea "x"
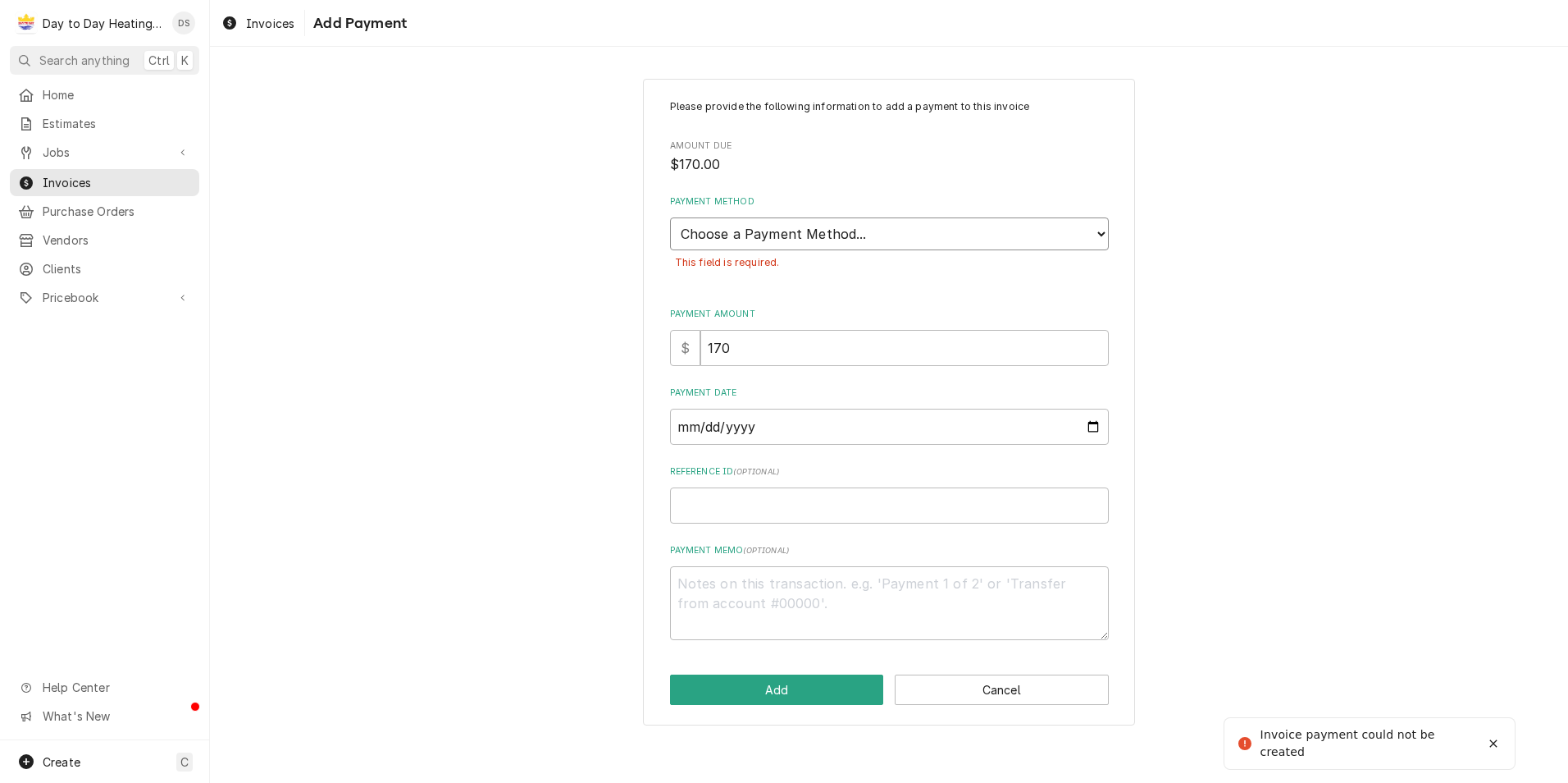
click at [822, 229] on select "Choose a Payment Method... Cash Check Credit/Debit Card ACH/eCheck Other" at bounding box center [889, 234] width 439 height 33
select select "2"
click at [670, 217] on select "Choose a Payment Method... Cash Check Credit/Debit Card ACH/eCheck Other" at bounding box center [889, 234] width 439 height 33
click at [839, 693] on button "Add" at bounding box center [777, 689] width 214 height 30
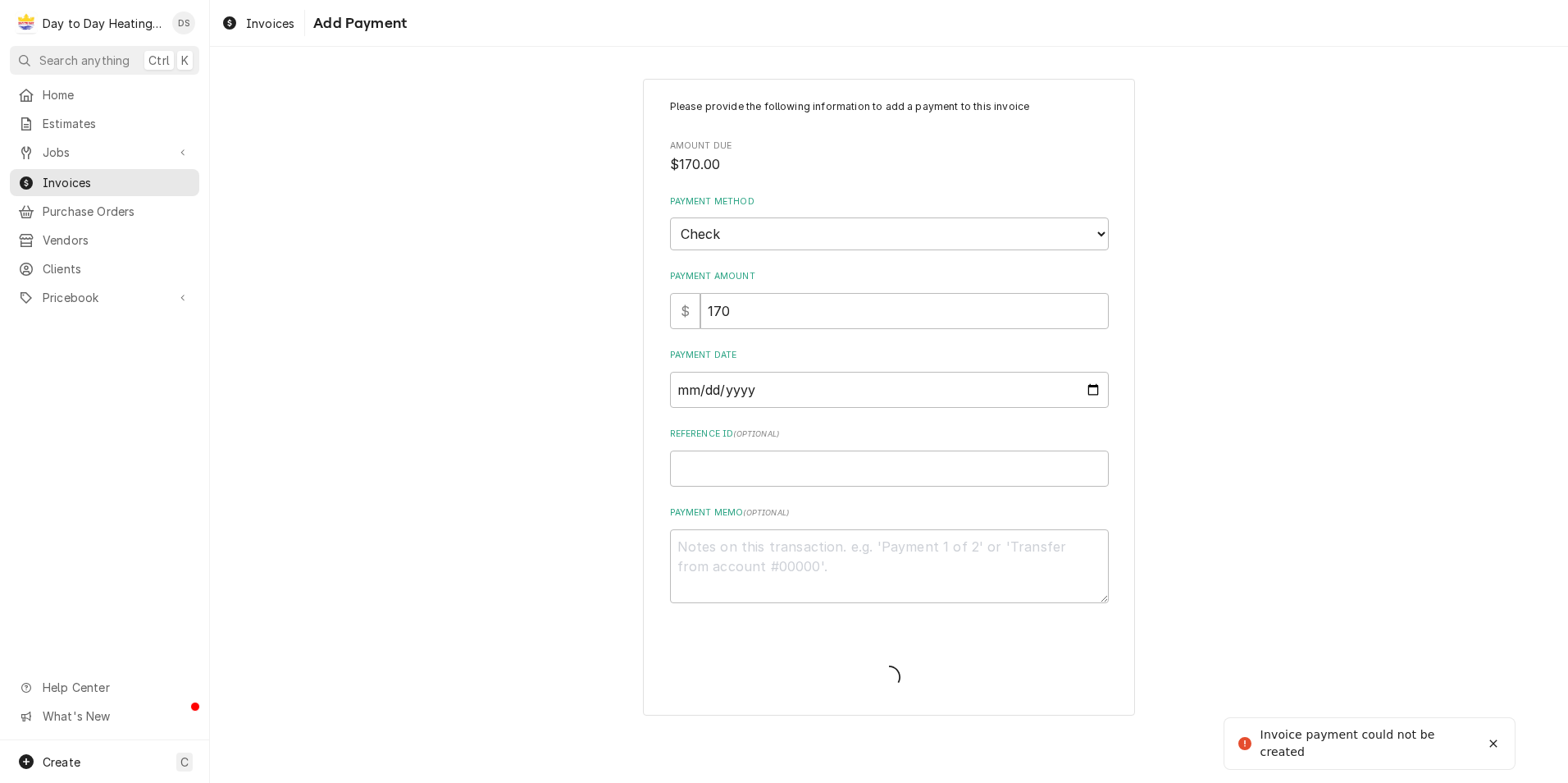
type textarea "x"
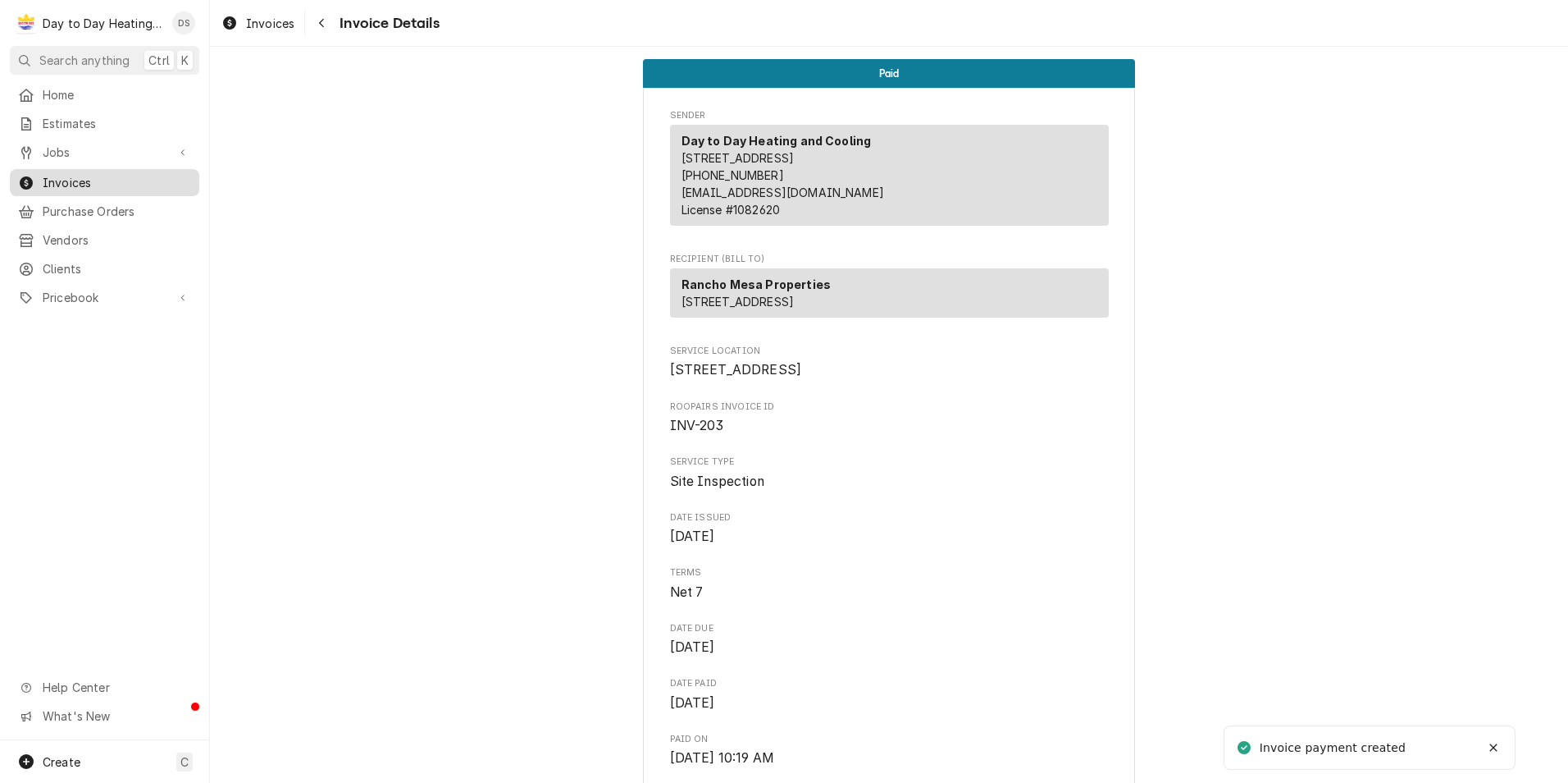
click at [86, 178] on span "Invoices" at bounding box center [116, 183] width 148 height 17
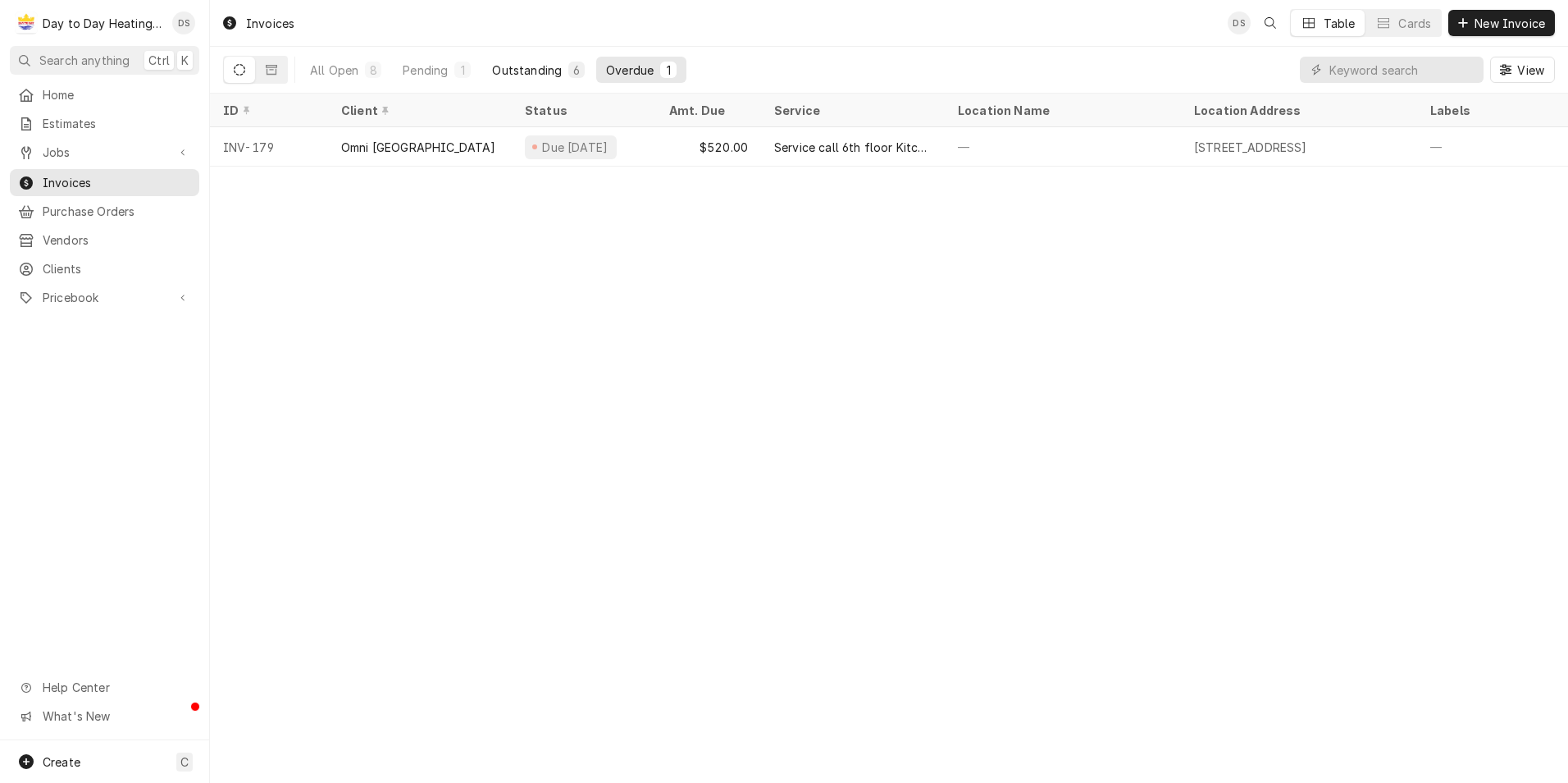
click at [540, 74] on div "Outstanding" at bounding box center [526, 70] width 70 height 17
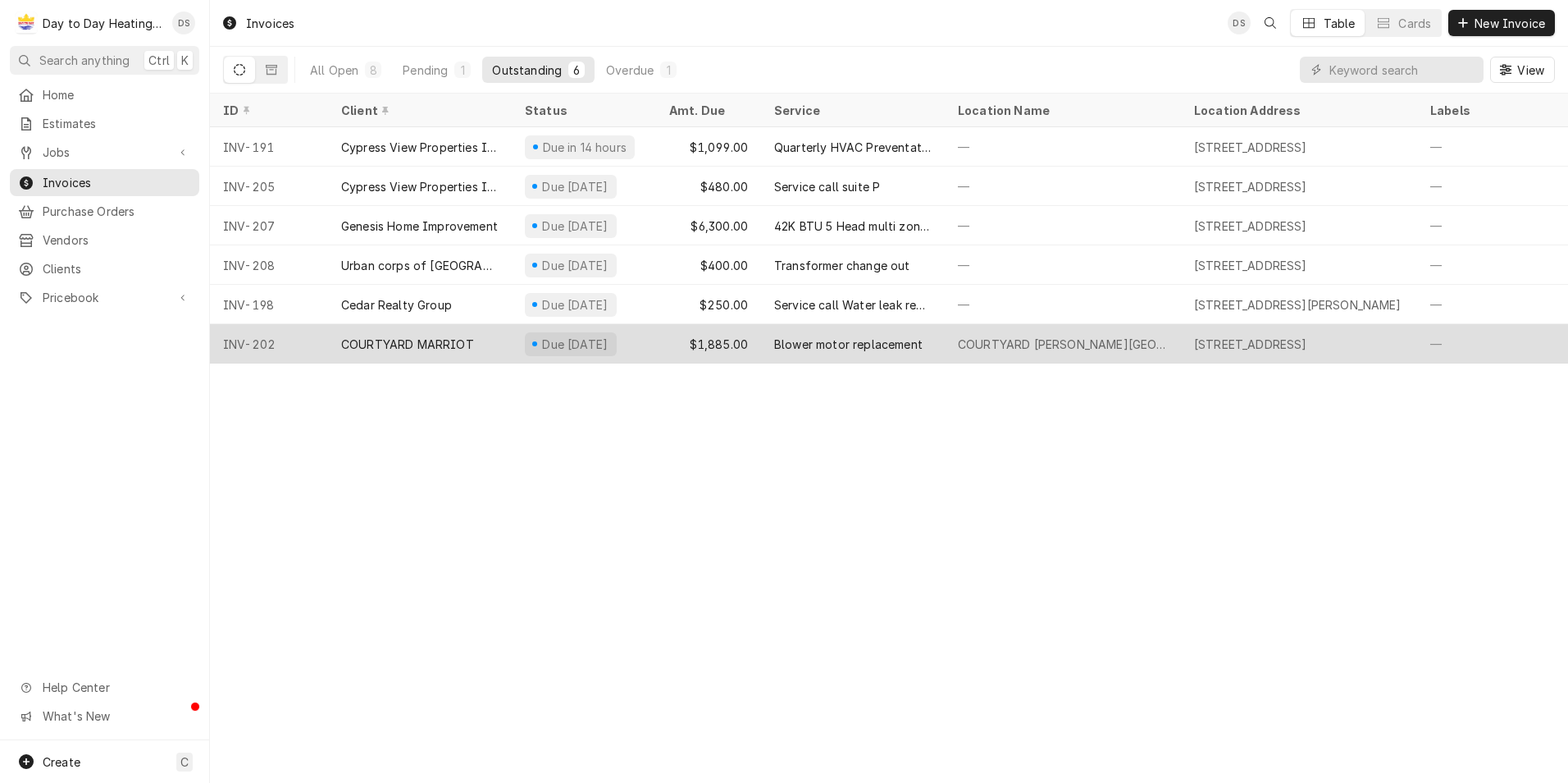
click at [407, 340] on div "COURTYARD MARRIOT" at bounding box center [407, 344] width 132 height 17
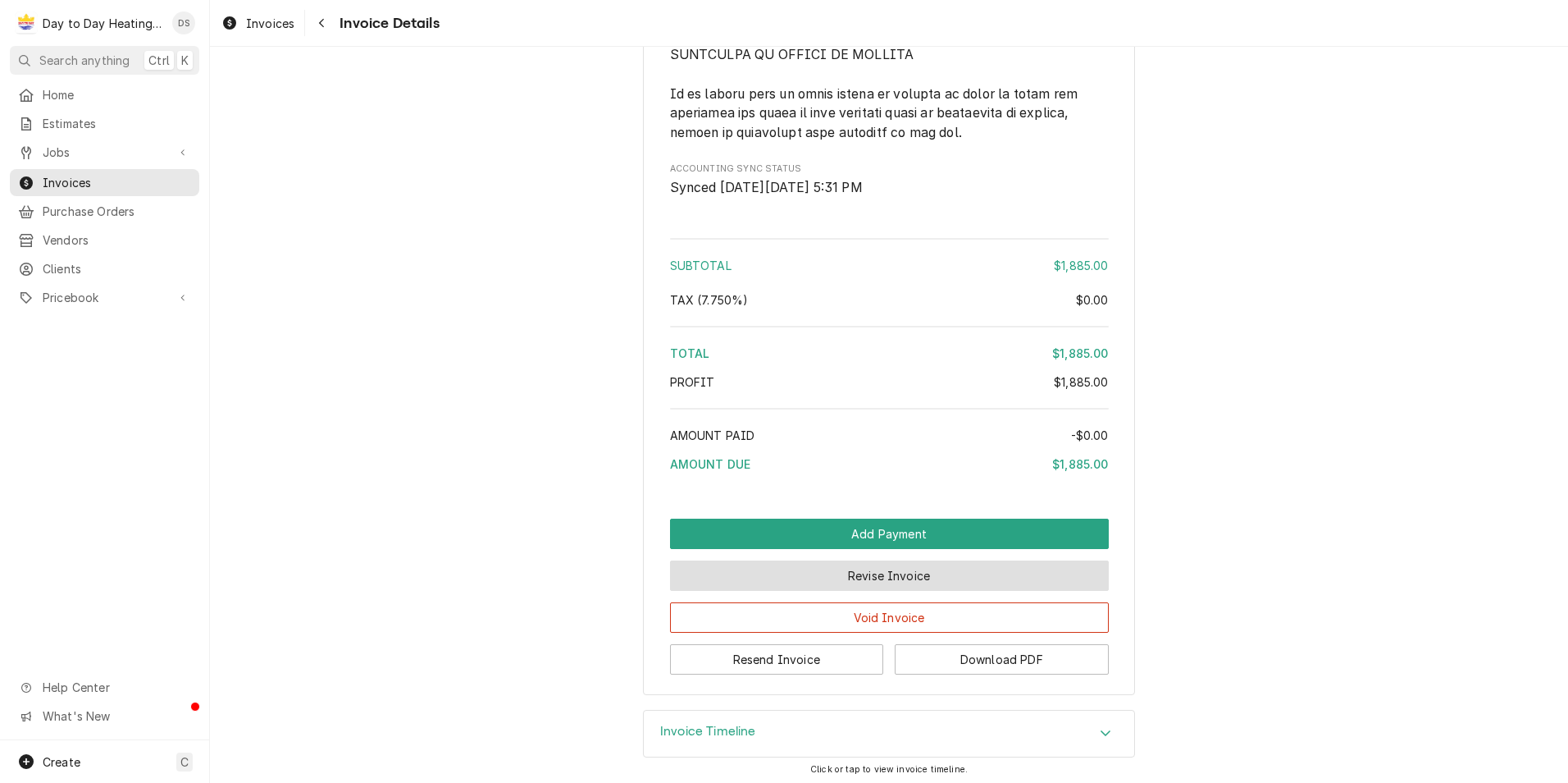
scroll to position [3954, 0]
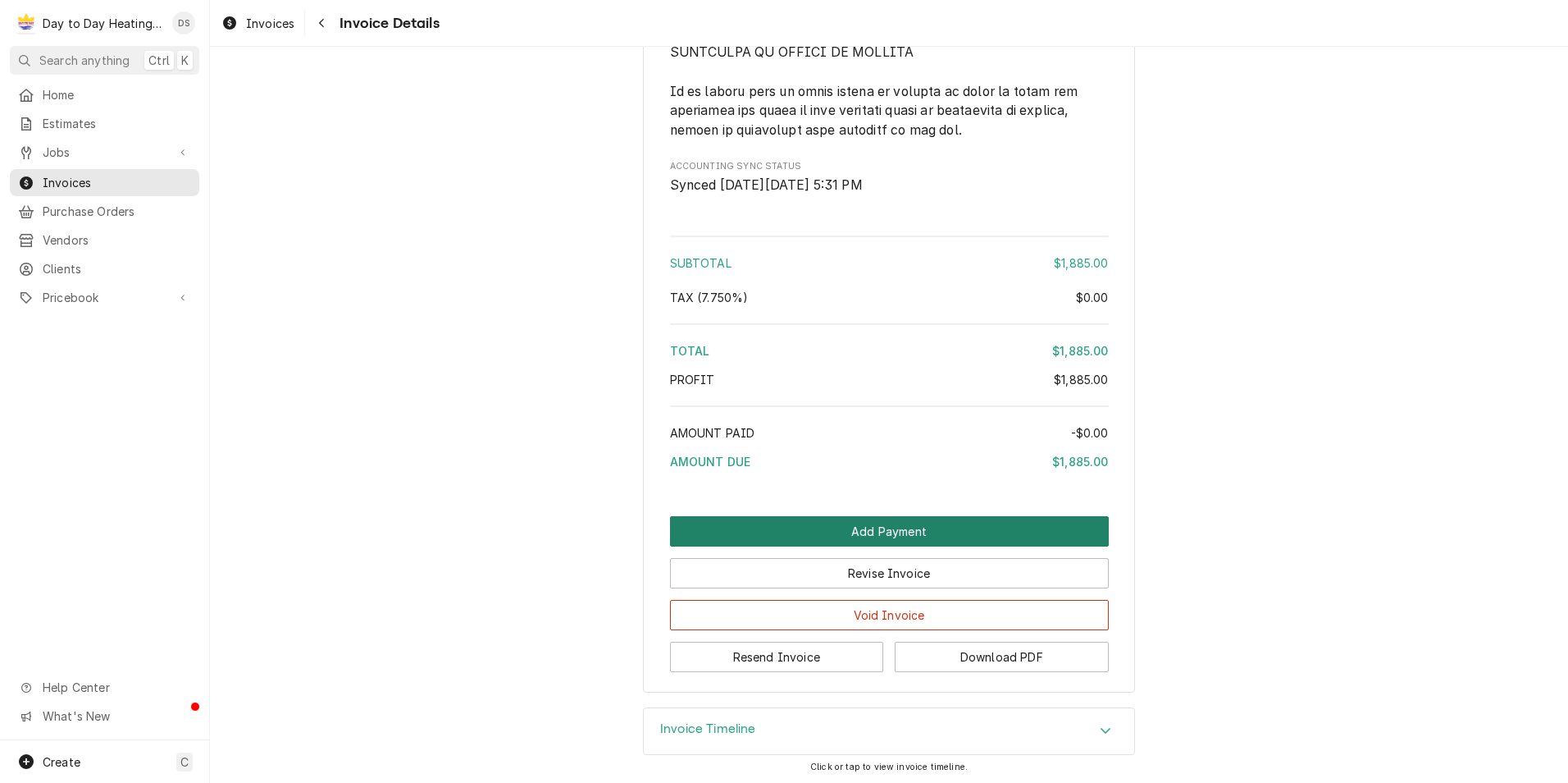
click at [893, 525] on button "Add Payment" at bounding box center [889, 531] width 439 height 30
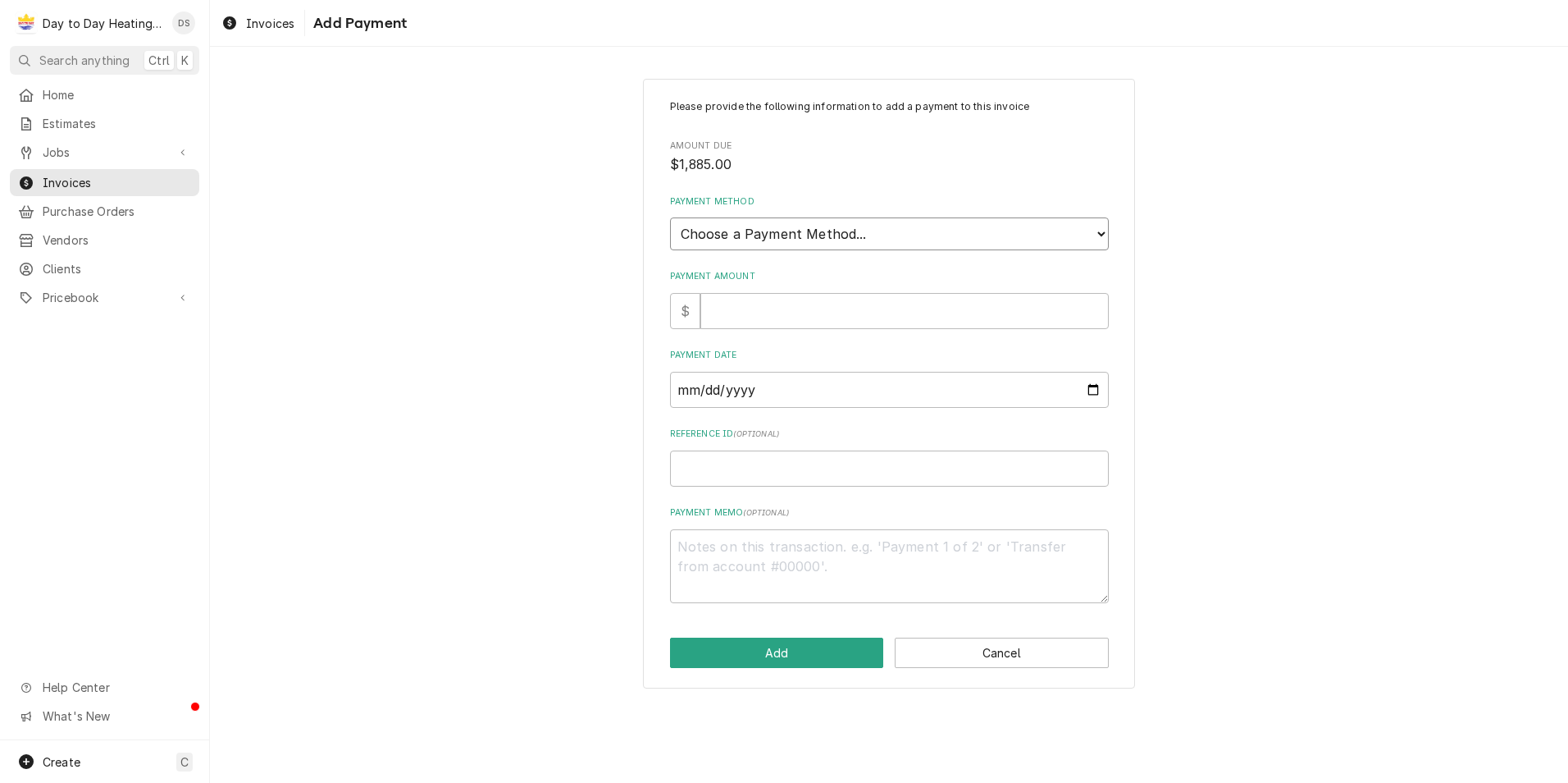
click at [789, 240] on select "Choose a Payment Method... Cash Check Credit/Debit Card ACH/eCheck Other" at bounding box center [889, 234] width 439 height 33
select select "2"
click at [670, 217] on select "Choose a Payment Method... Cash Check Credit/Debit Card ACH/eCheck Other" at bounding box center [889, 234] width 439 height 33
click at [758, 317] on input "Payment Amount" at bounding box center [905, 311] width 409 height 36
type textarea "x"
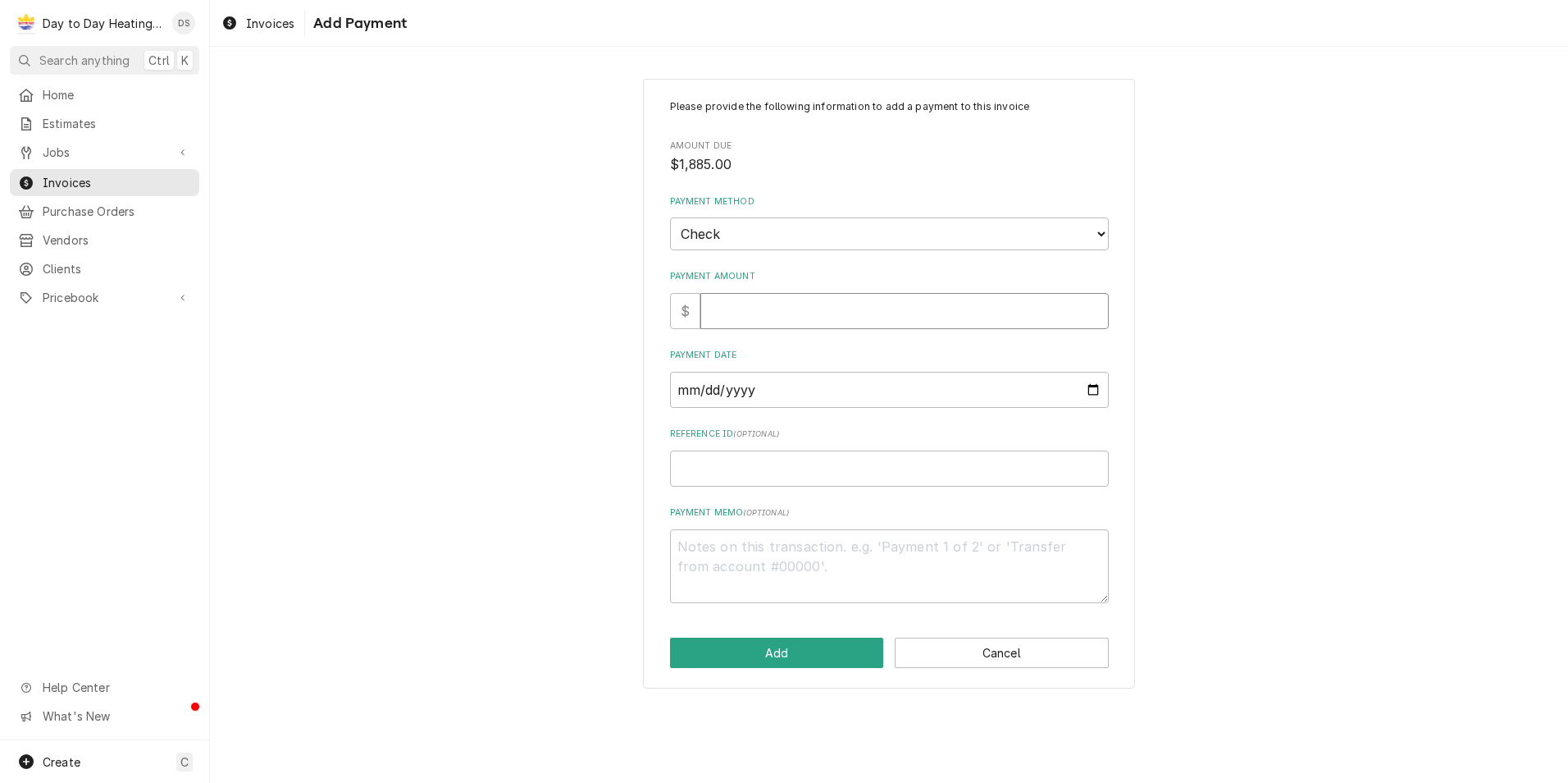
type input "1"
type textarea "x"
type input "18"
type textarea "x"
type input "188"
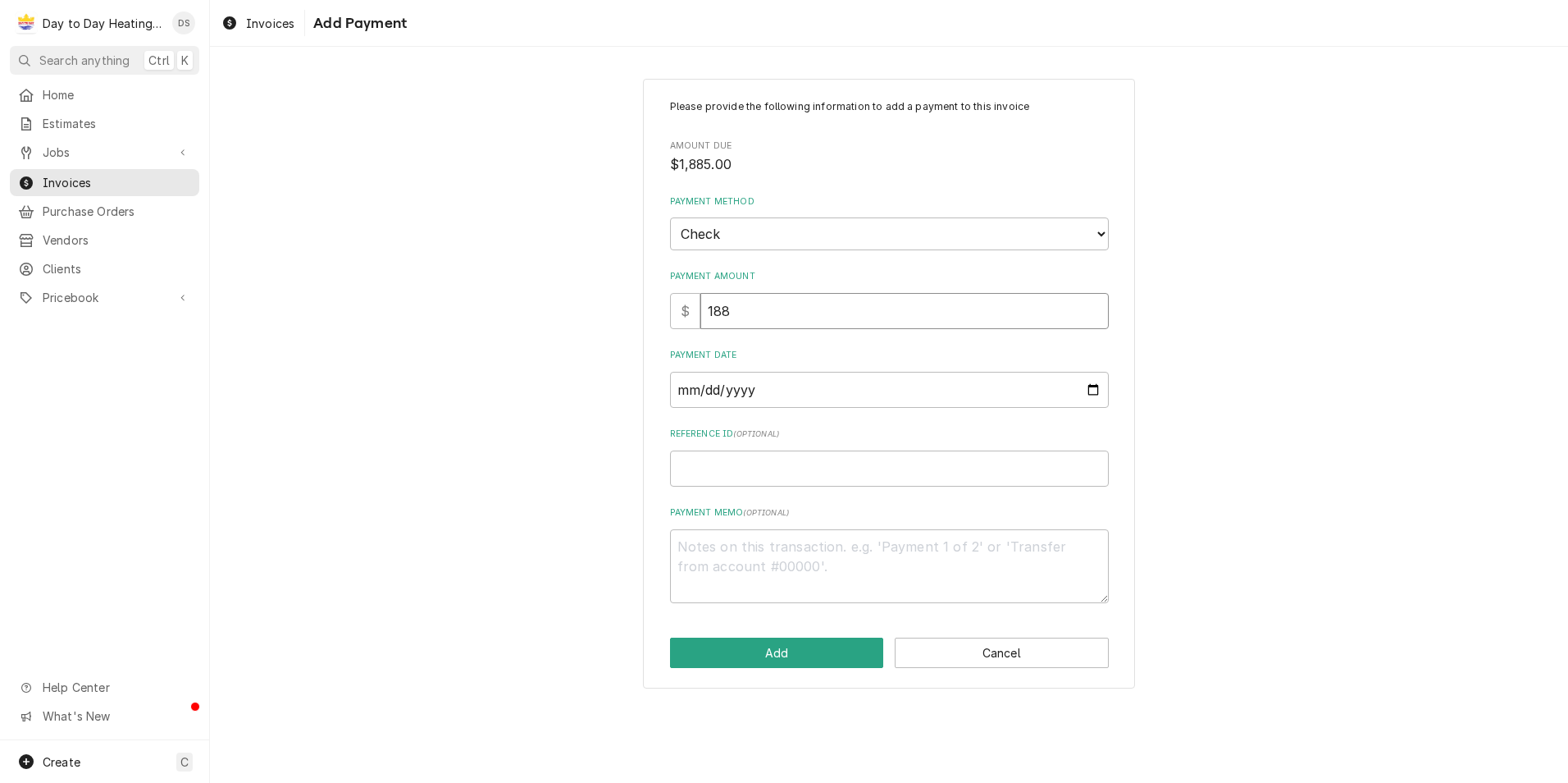
type textarea "x"
type input "1885"
click at [1094, 389] on input "Payment Date" at bounding box center [889, 390] width 439 height 36
type input "2025-08-13"
drag, startPoint x: 774, startPoint y: 669, endPoint x: 774, endPoint y: 659, distance: 10.0
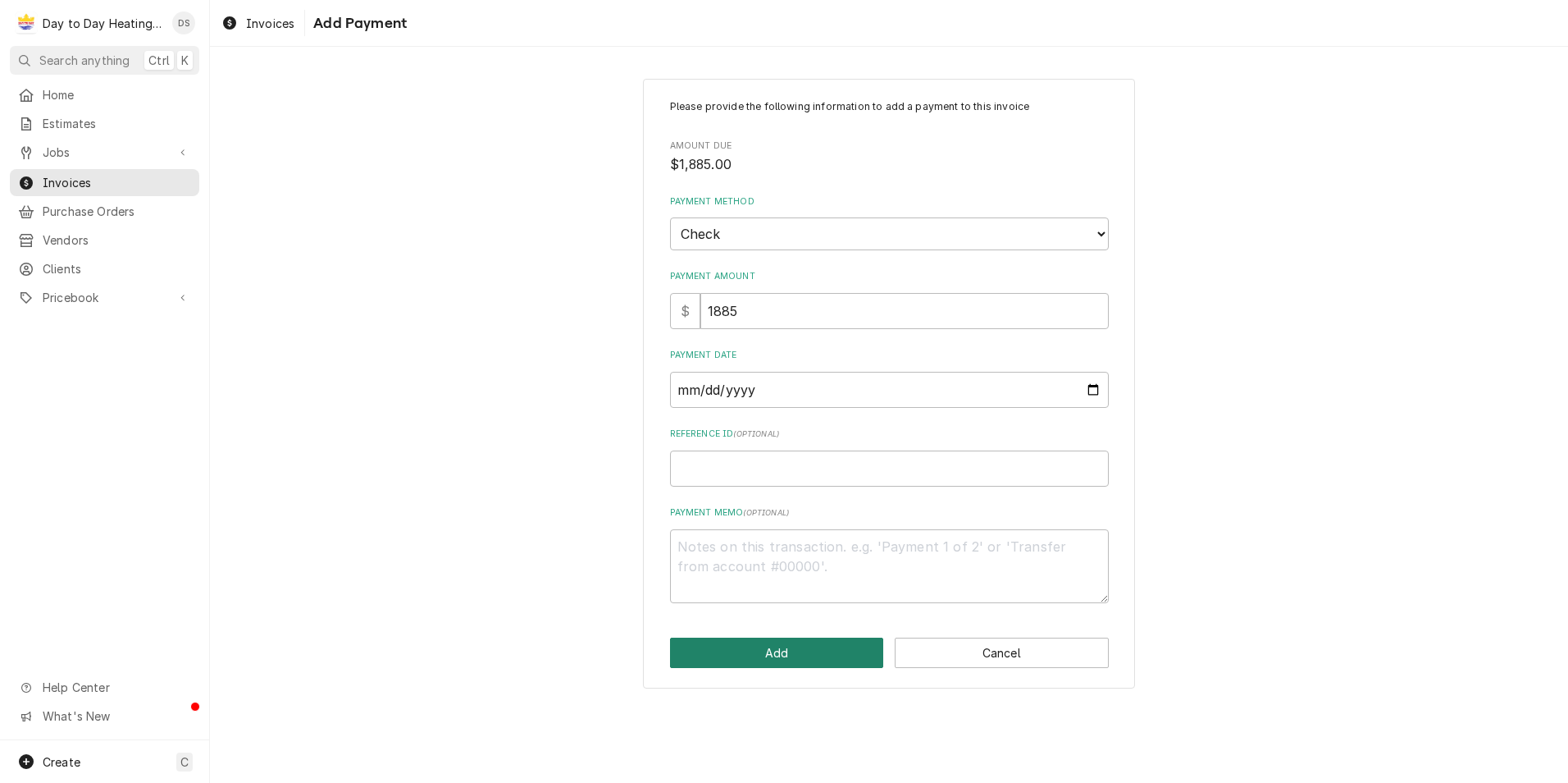
click at [774, 663] on div "Please provide the following information to add a payment to this invoice Amoun…" at bounding box center [889, 384] width 492 height 611
click at [774, 648] on button "Add" at bounding box center [777, 652] width 214 height 30
type textarea "x"
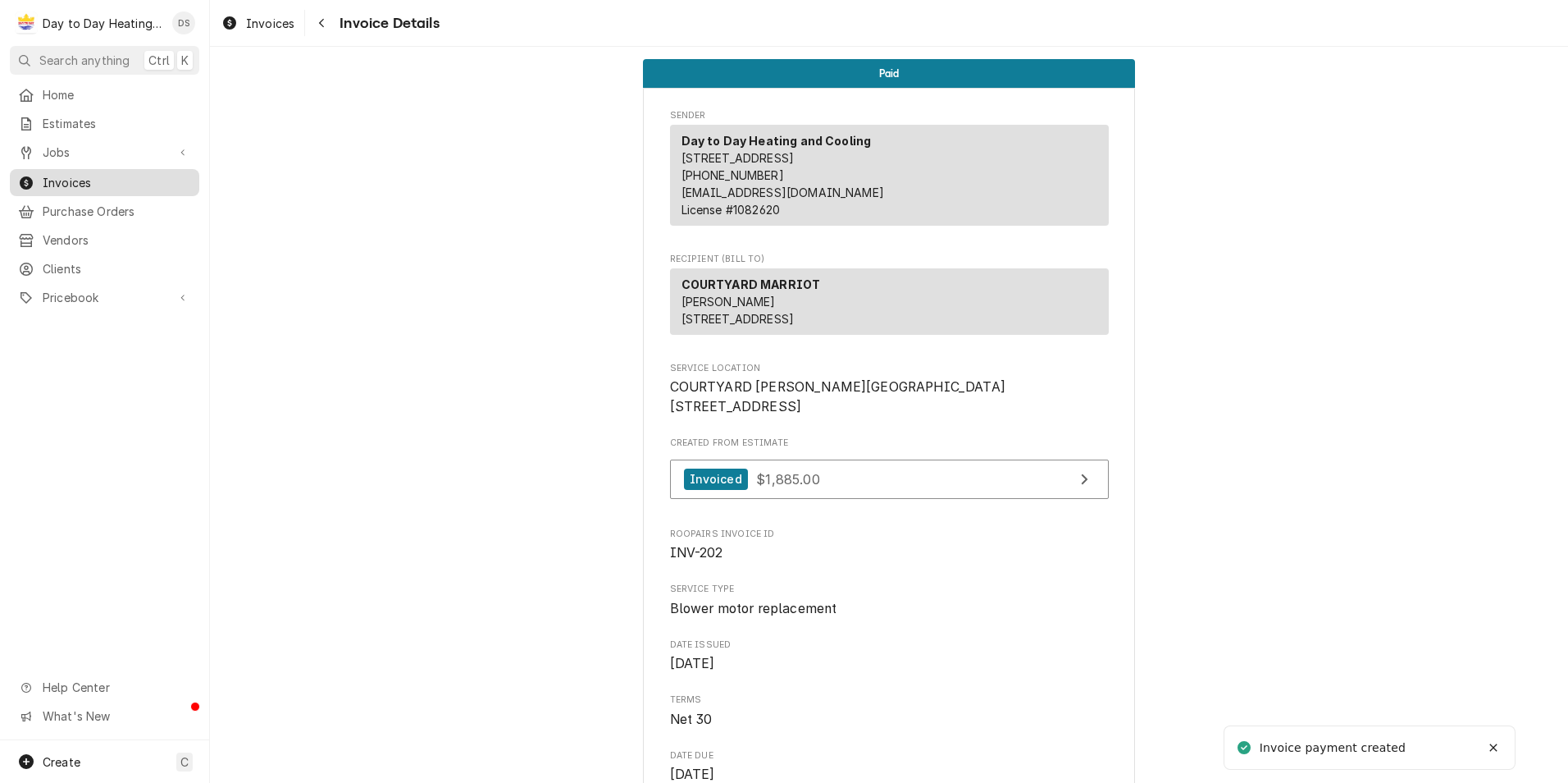
click at [86, 176] on span "Invoices" at bounding box center [116, 183] width 148 height 17
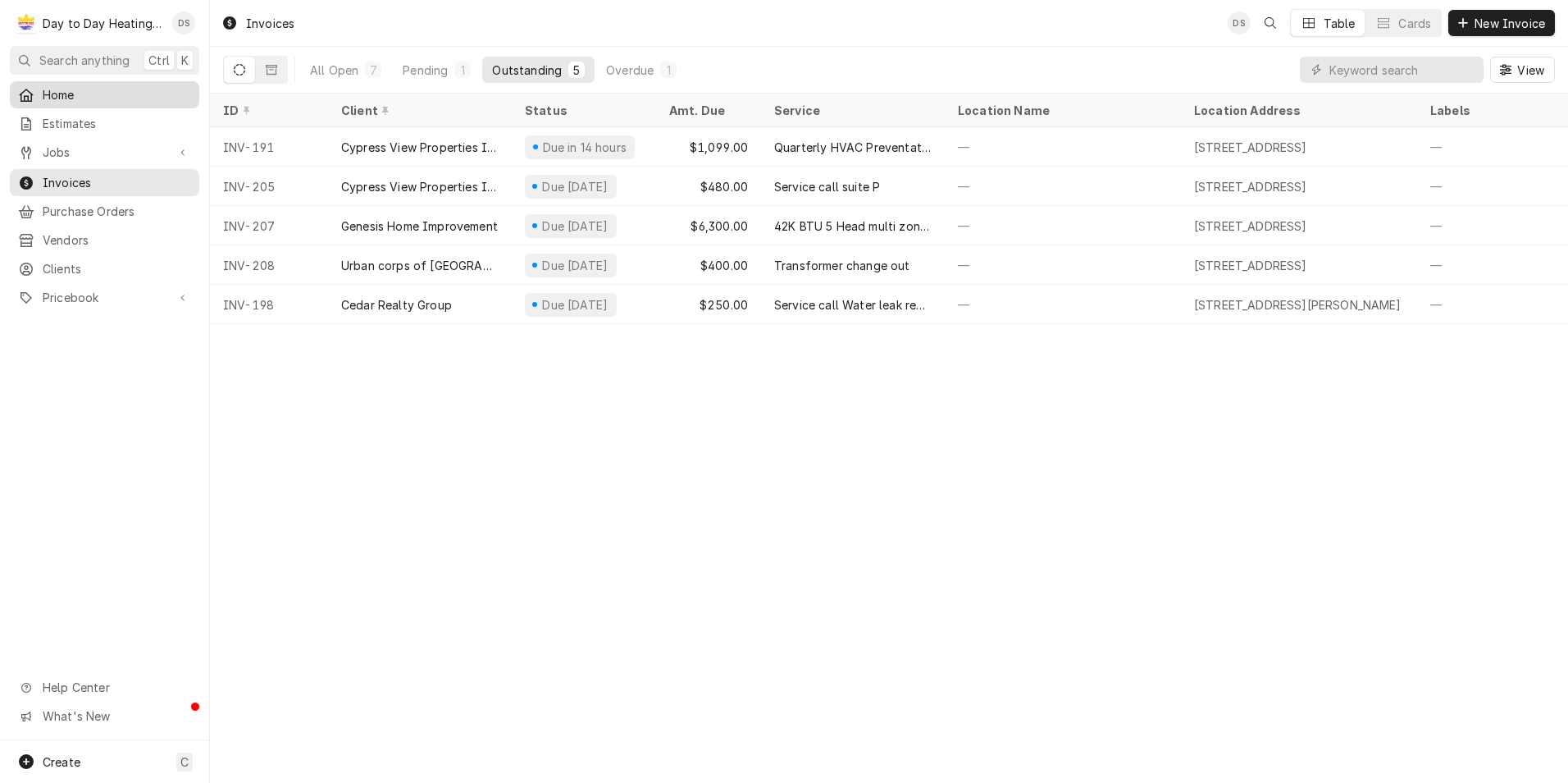
click at [40, 94] on div "Home" at bounding box center [105, 94] width 173 height 17
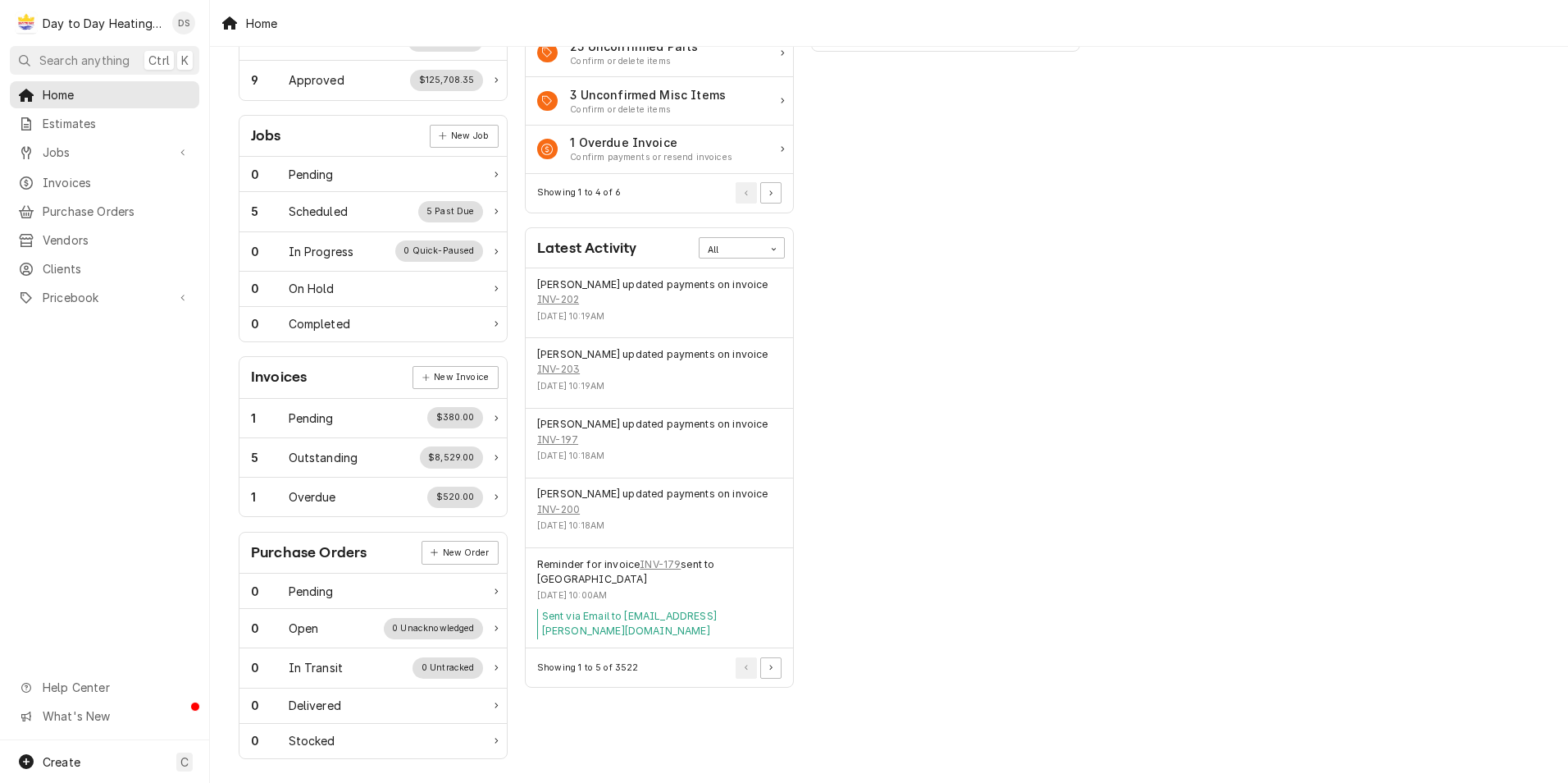
scroll to position [189, 0]
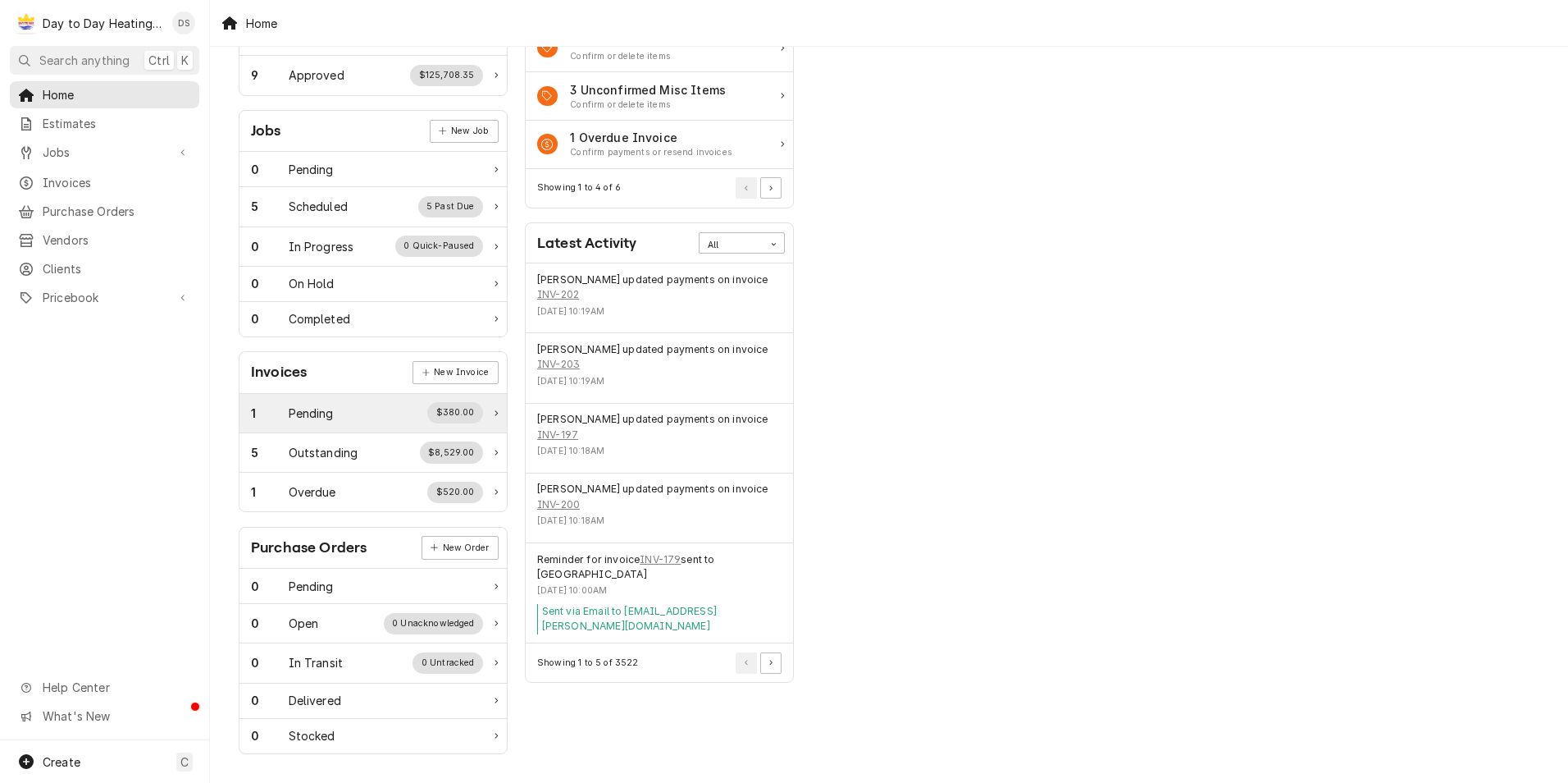
click at [462, 409] on div "$380.00" at bounding box center [455, 412] width 55 height 22
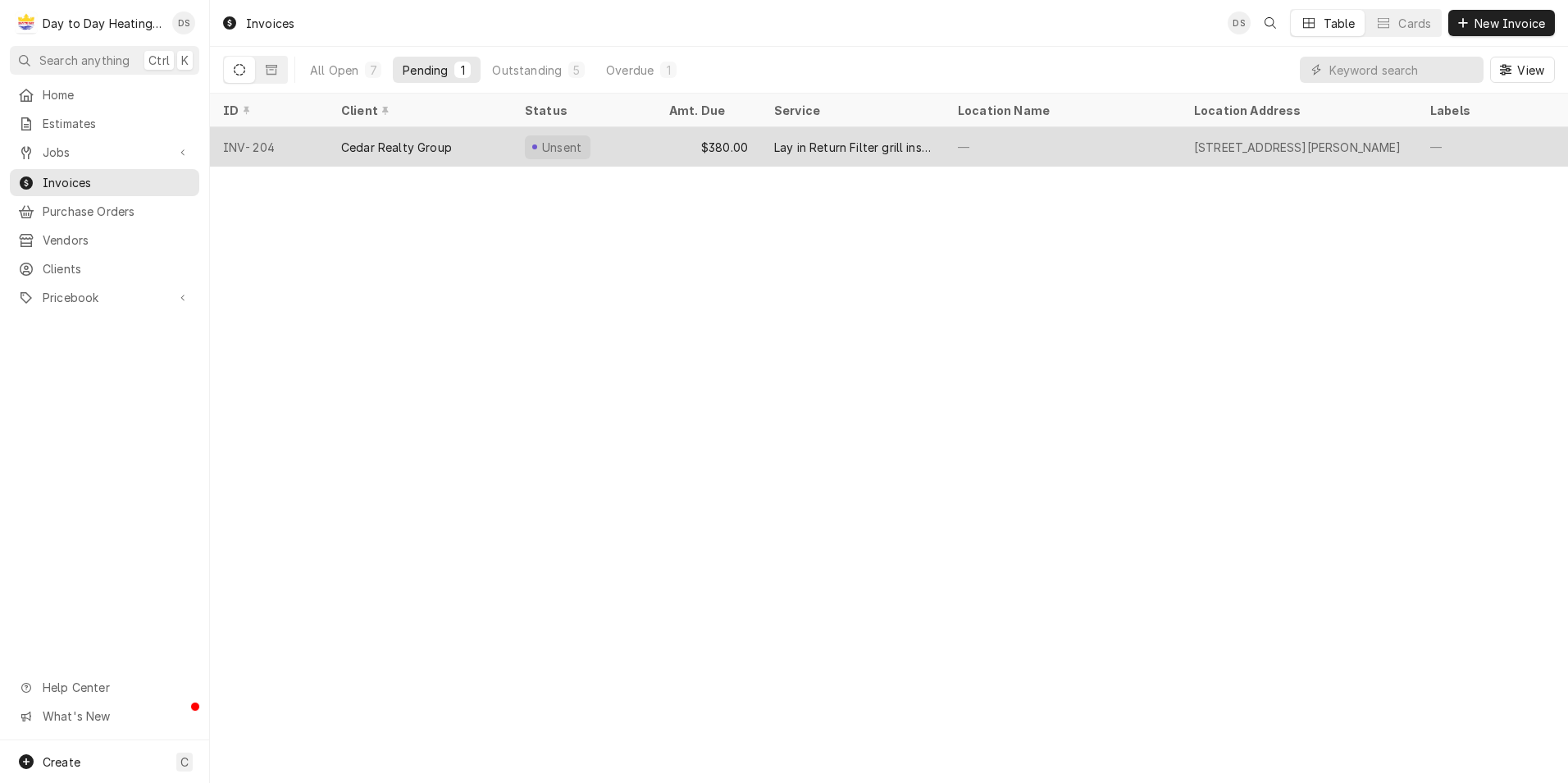
click at [429, 146] on div "Cedar Realty Group" at bounding box center [397, 147] width 111 height 17
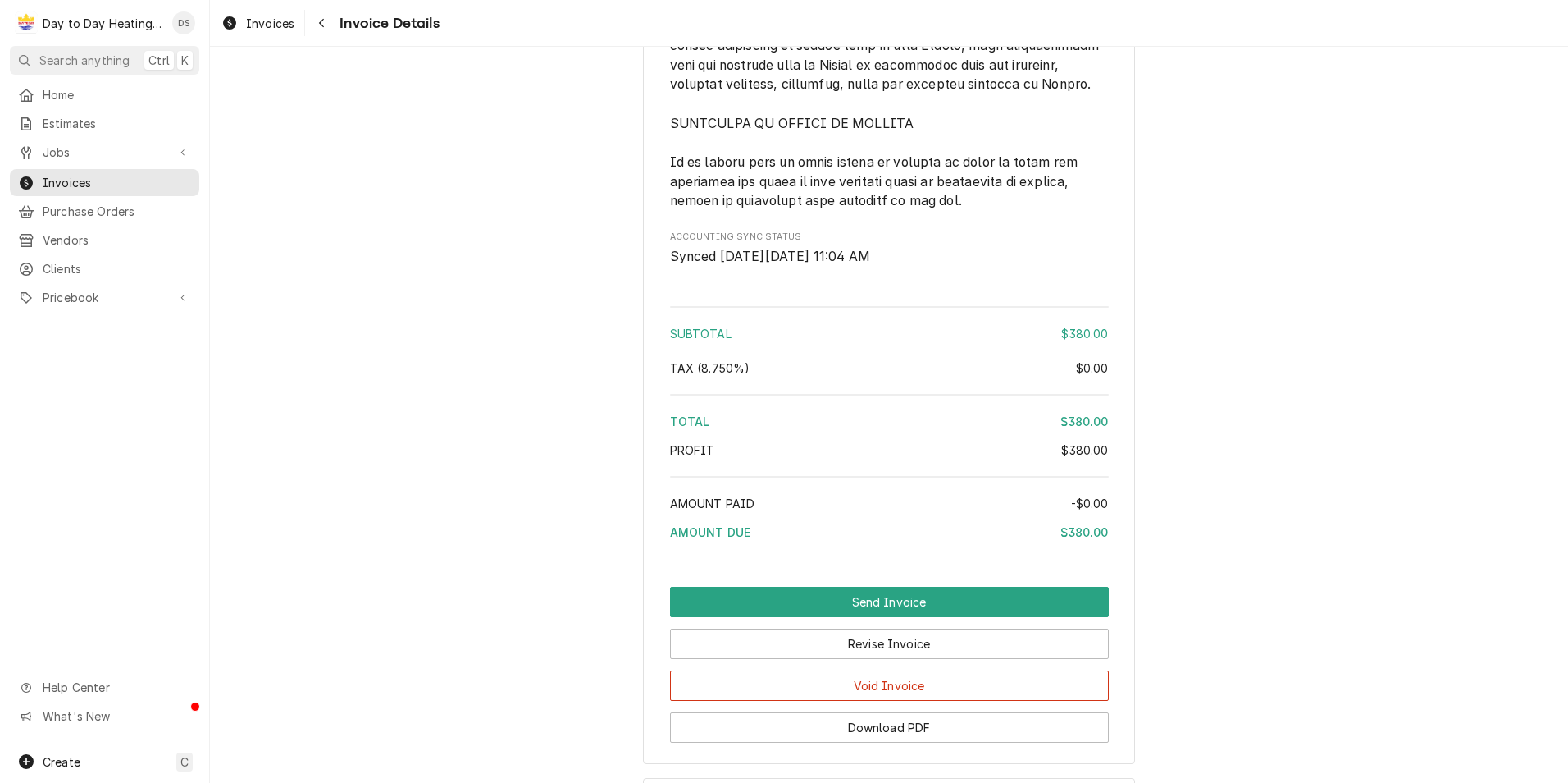
scroll to position [3776, 0]
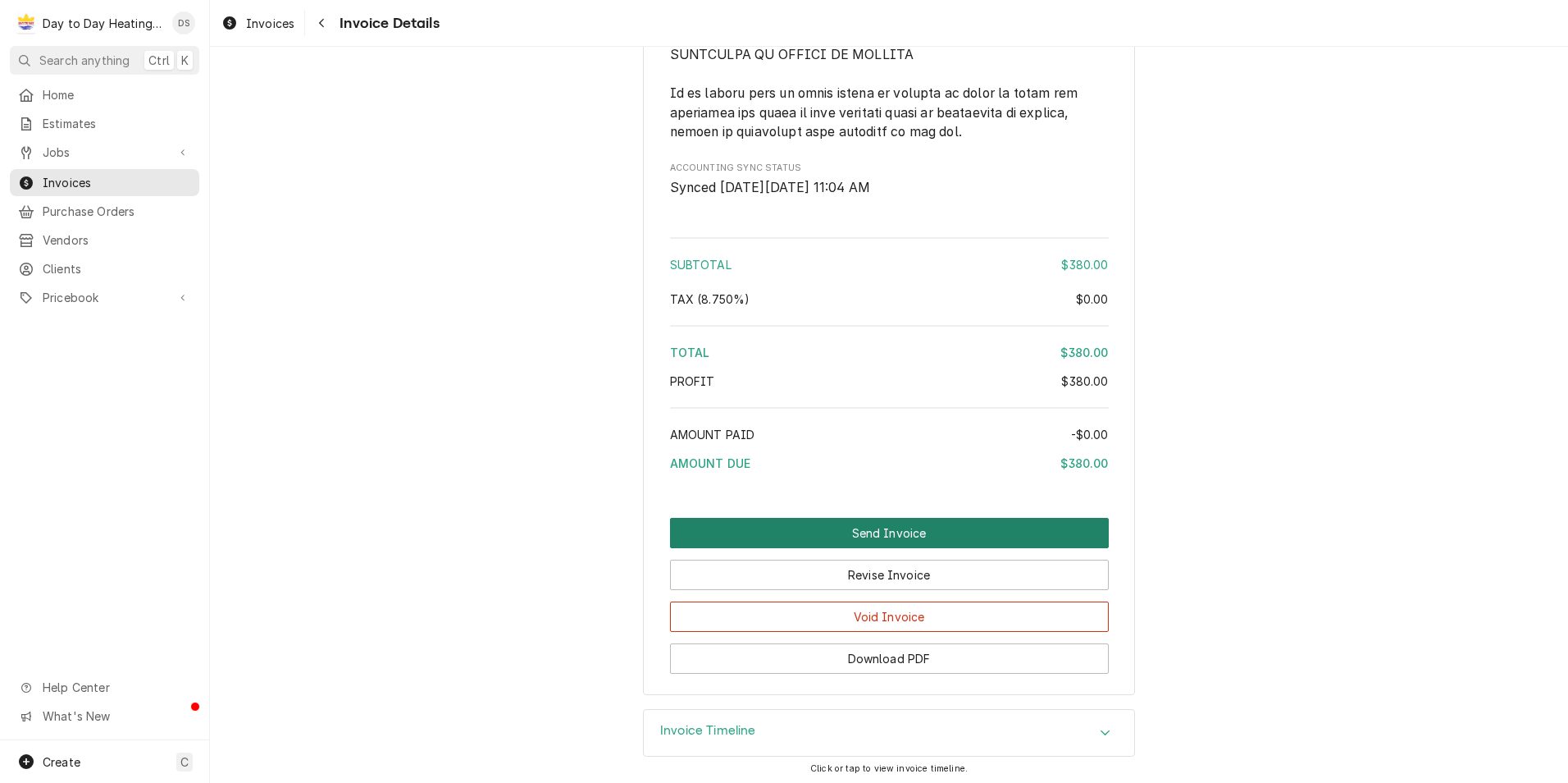
click at [886, 530] on button "Send Invoice" at bounding box center [889, 533] width 439 height 30
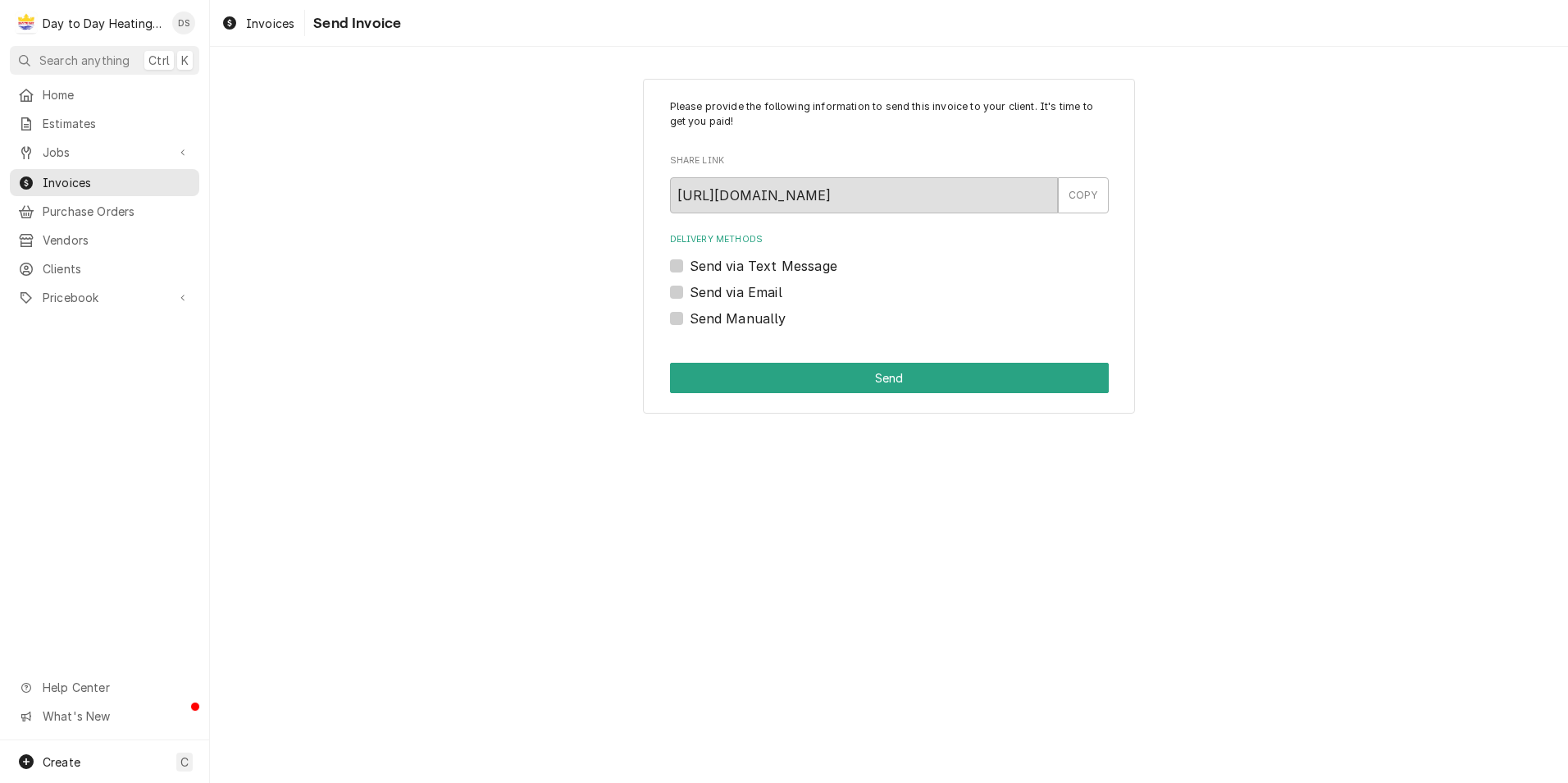
click at [770, 288] on label "Send via Email" at bounding box center [736, 292] width 93 height 20
click at [770, 288] on input "Send via Email" at bounding box center [909, 301] width 439 height 36
checkbox input "true"
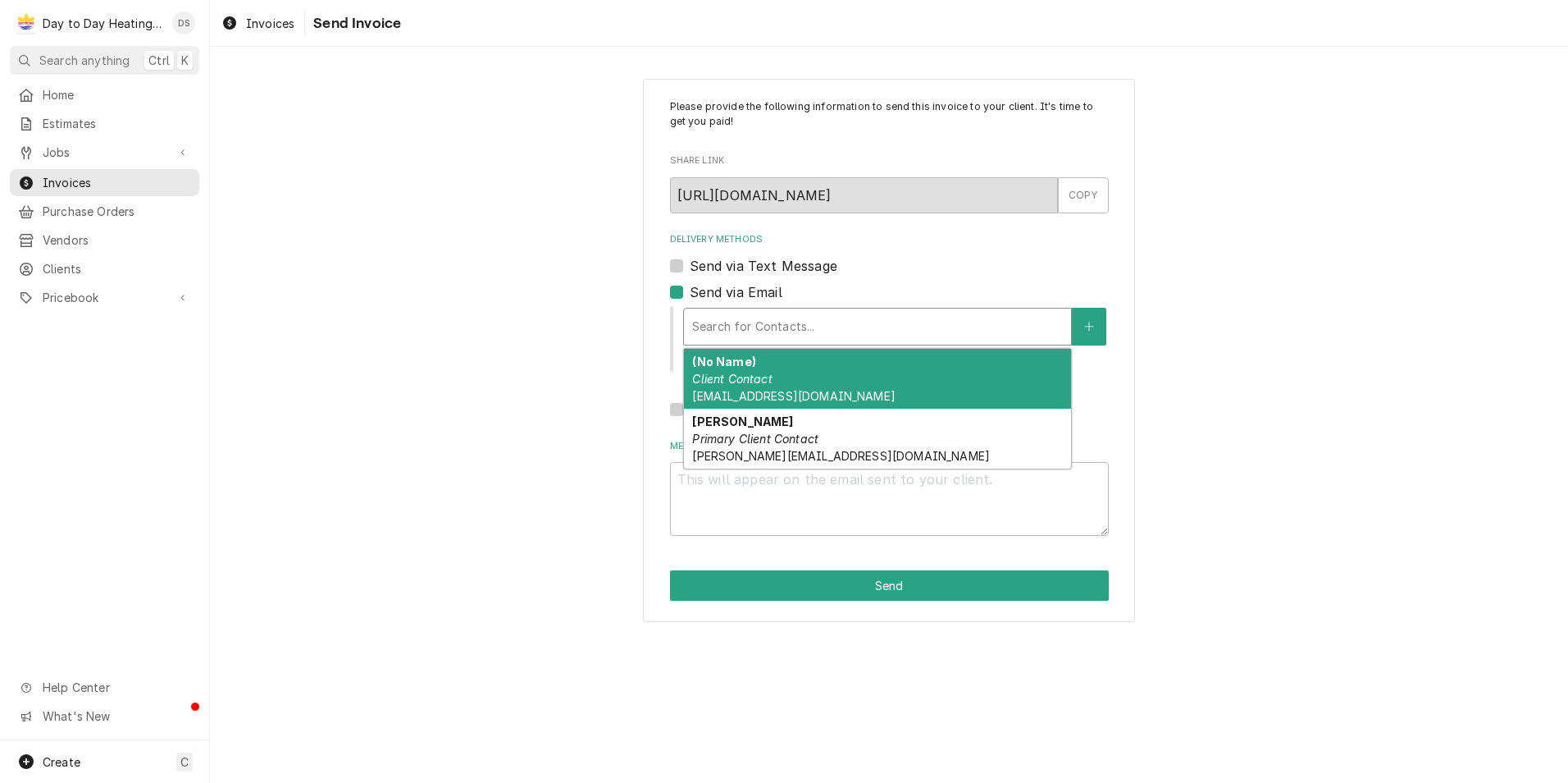
click at [770, 319] on div "Delivery Methods" at bounding box center [878, 327] width 371 height 29
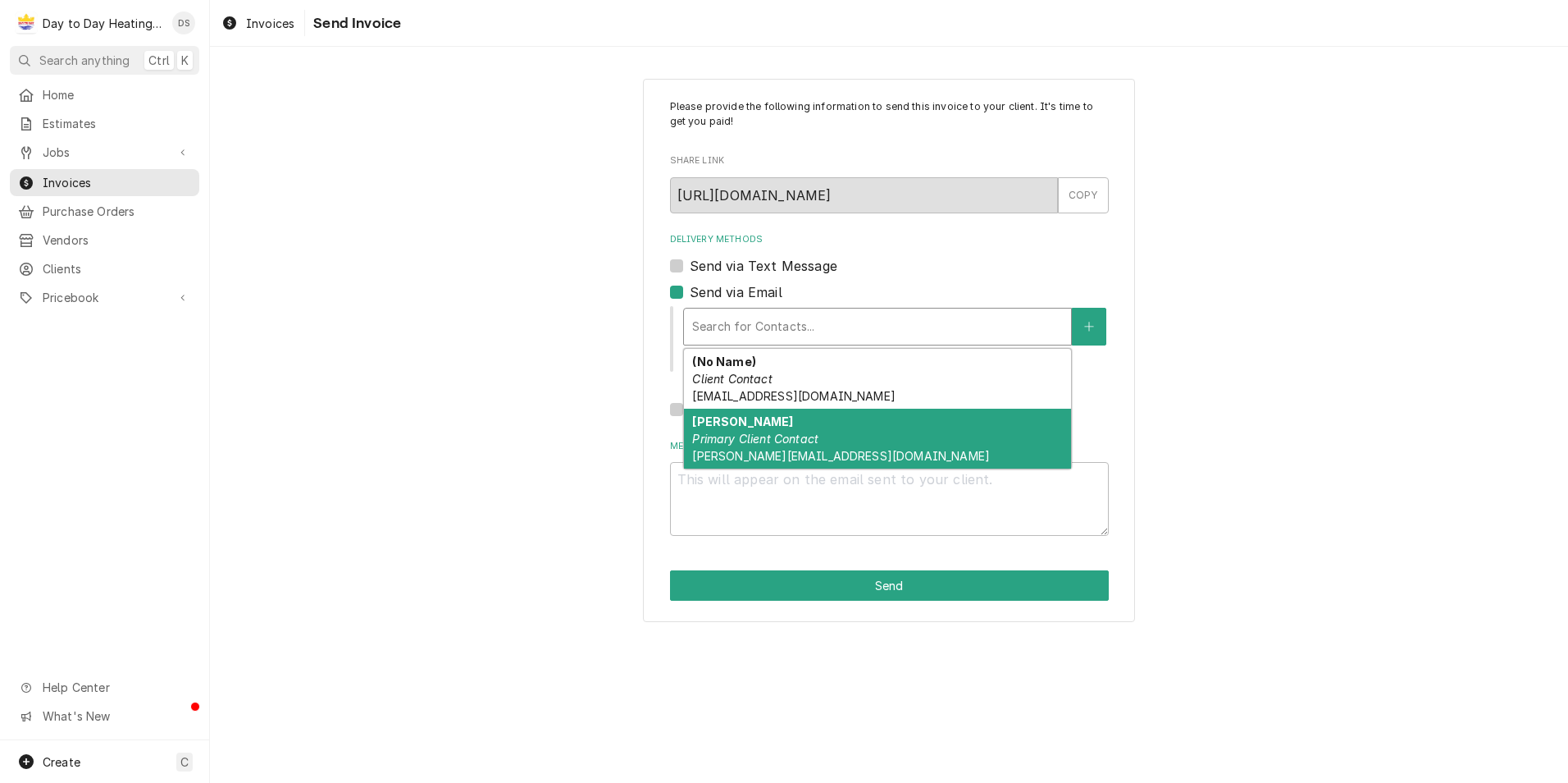
click at [783, 431] on em "Primary Client Contact" at bounding box center [756, 438] width 126 height 14
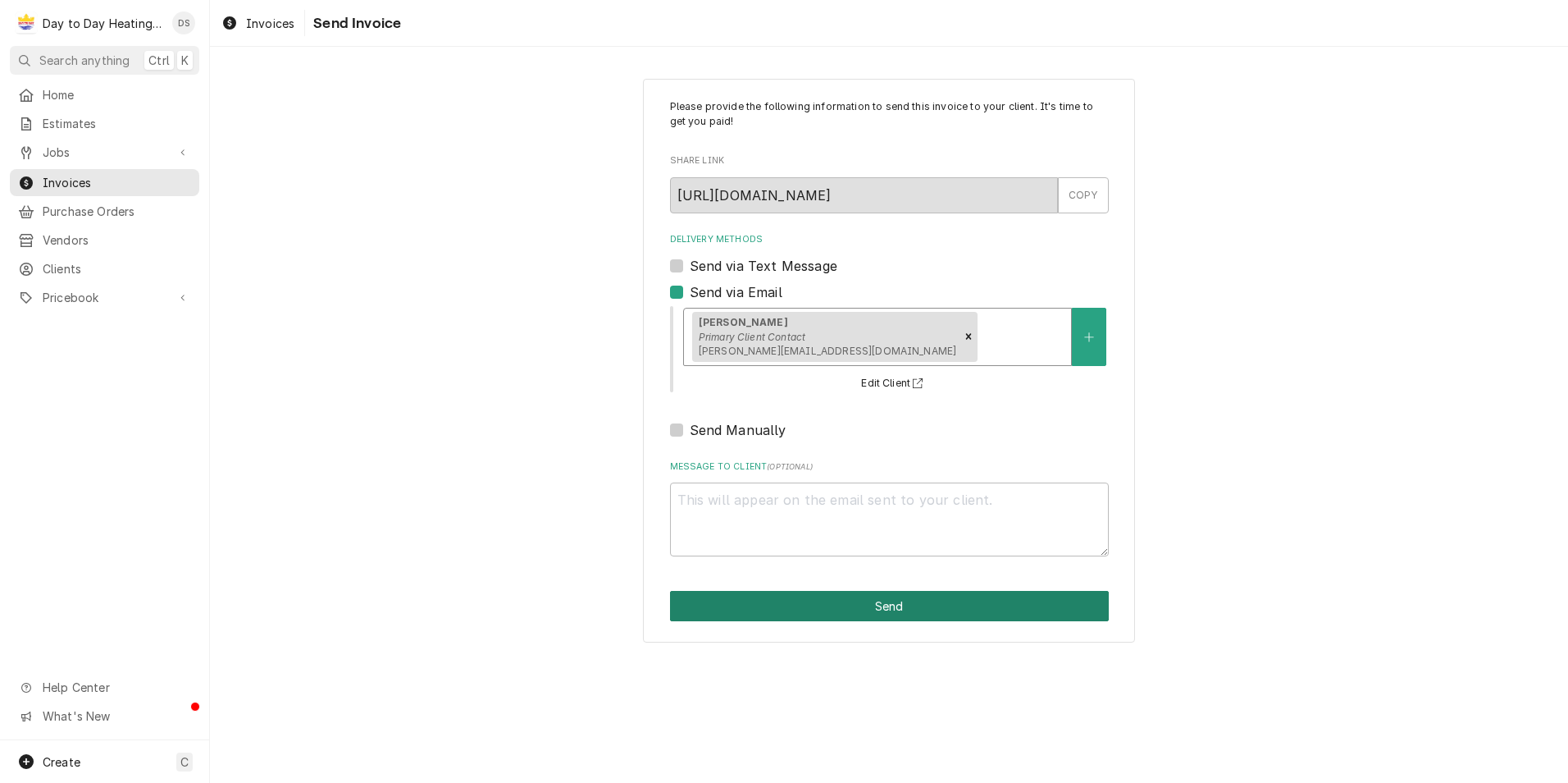
click at [909, 615] on button "Send" at bounding box center [889, 605] width 439 height 30
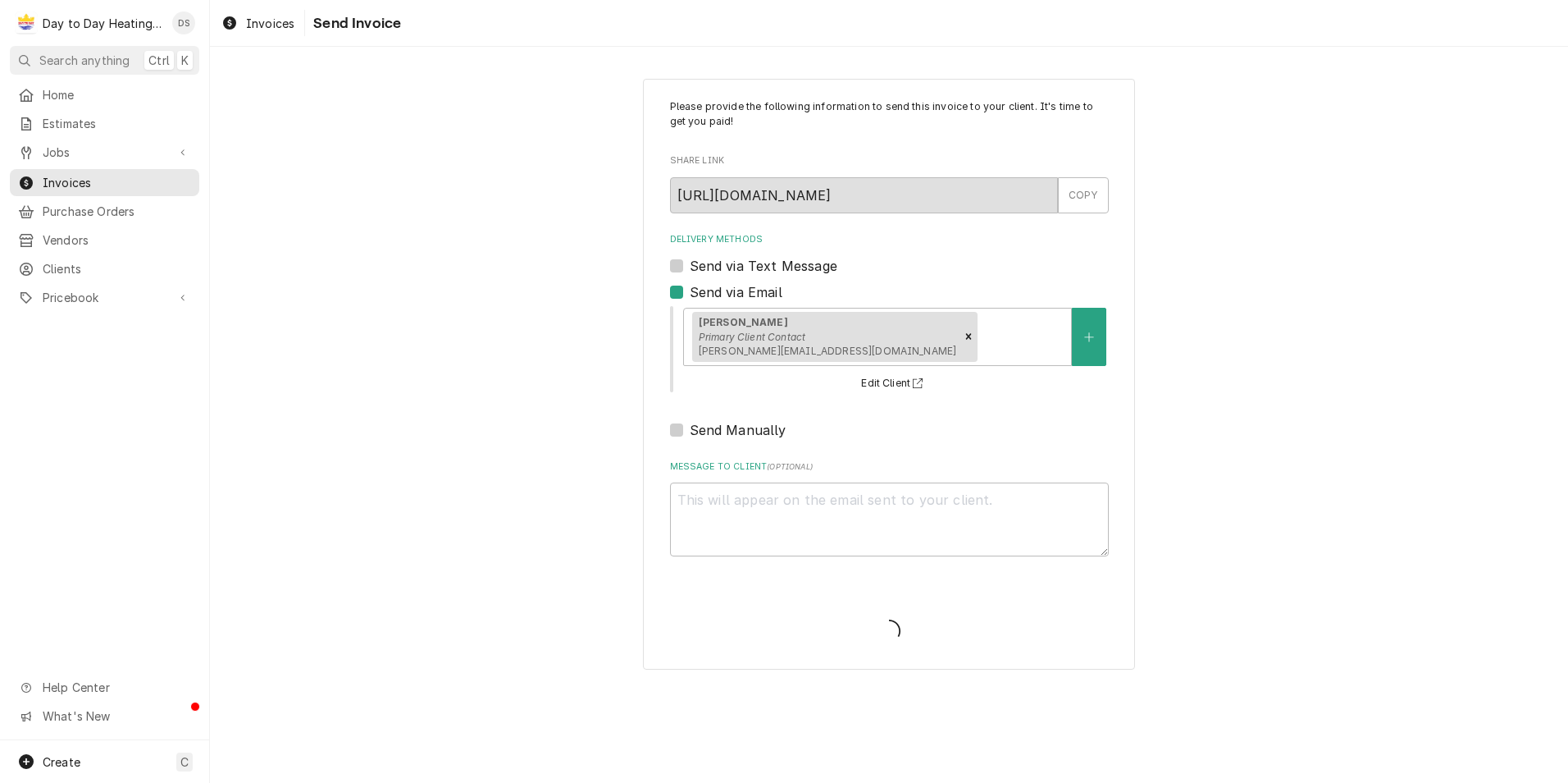
type textarea "x"
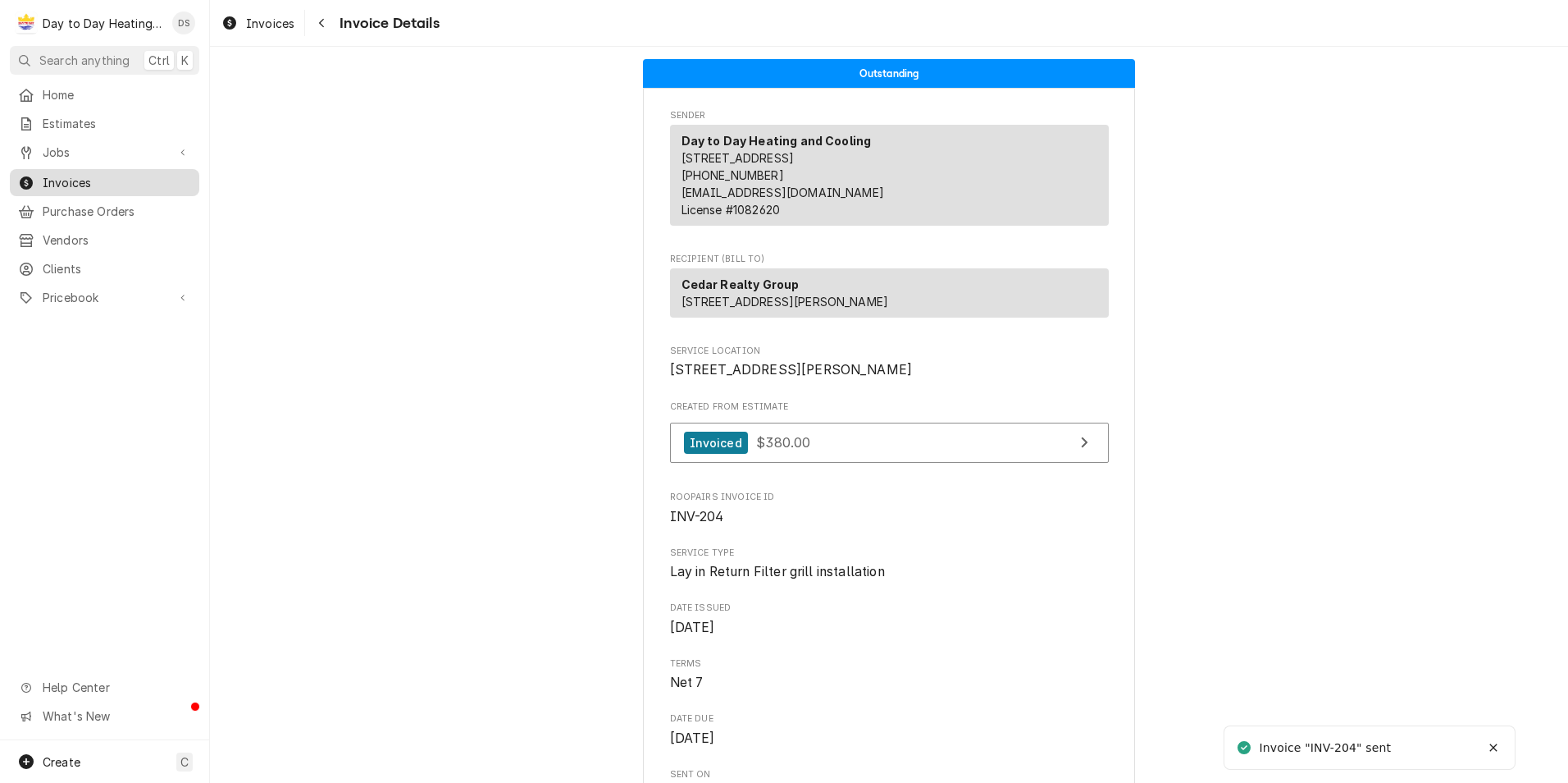
click at [86, 178] on span "Invoices" at bounding box center [116, 183] width 148 height 17
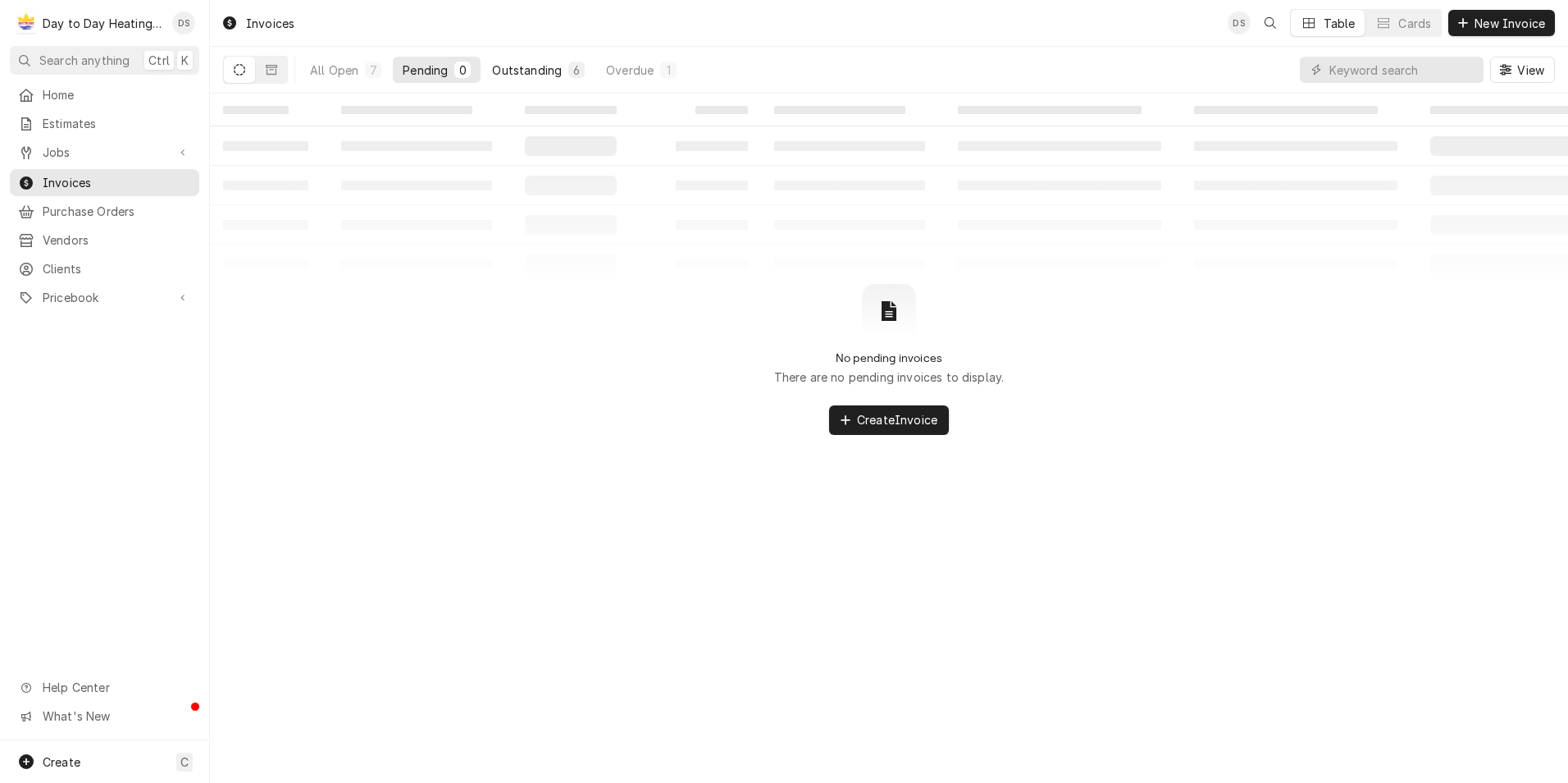
click at [513, 67] on div "Outstanding" at bounding box center [526, 70] width 70 height 17
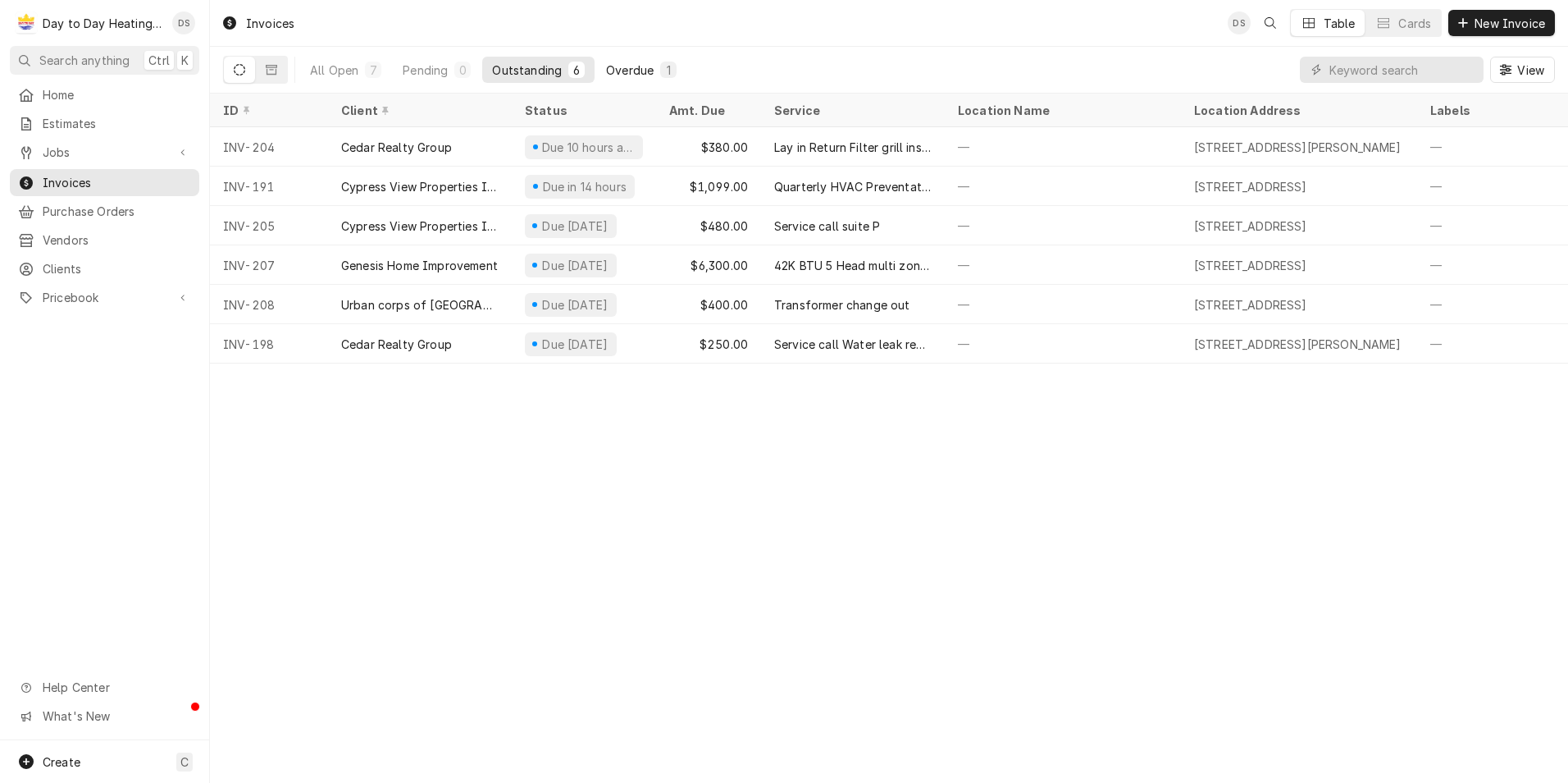
click at [613, 65] on div "Overdue" at bounding box center [629, 70] width 48 height 17
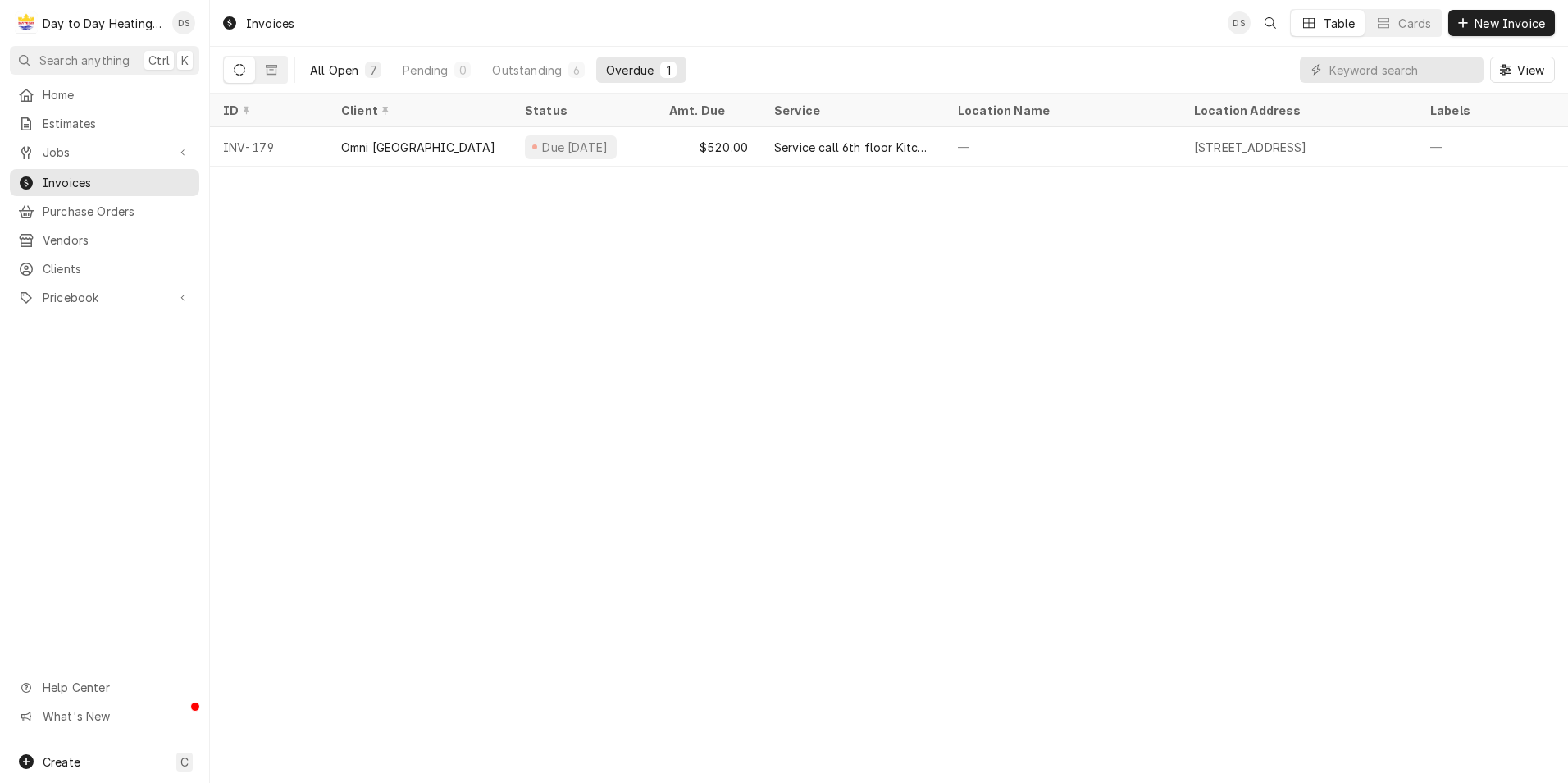
click at [345, 71] on div "All Open" at bounding box center [334, 70] width 48 height 17
